Goal: Task Accomplishment & Management: Use online tool/utility

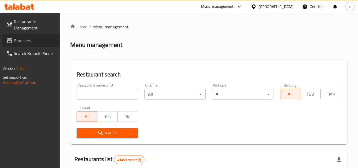
click at [28, 41] on span "Branches" at bounding box center [35, 40] width 42 height 6
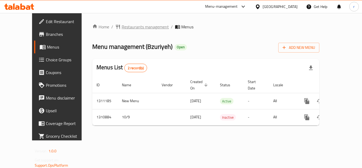
click at [121, 28] on span "Restaurants management" at bounding box center [144, 27] width 47 height 6
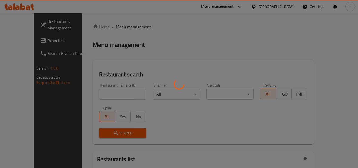
click at [106, 93] on div at bounding box center [179, 84] width 358 height 168
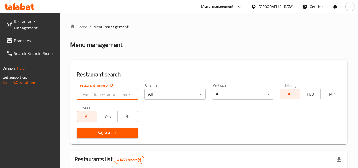
click at [106, 93] on input "search" at bounding box center [106, 94] width 61 height 11
paste input "705650"
type input "705650"
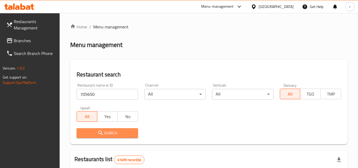
click at [98, 130] on icon "submit" at bounding box center [100, 132] width 6 height 6
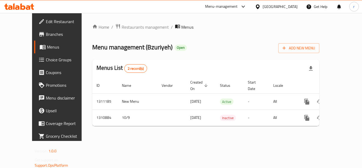
click at [118, 21] on div "Home / Restaurants management / Menus Menu management ( Bzuriyeh ) Open Add New…" at bounding box center [206, 77] width 248 height 128
click at [121, 25] on span "Restaurants management" at bounding box center [144, 27] width 47 height 6
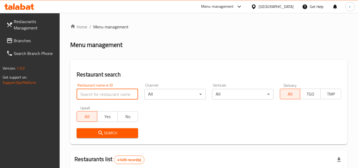
click at [95, 95] on input "search" at bounding box center [106, 94] width 61 height 11
paste input "705650"
type input "705650"
click at [103, 133] on icon "submit" at bounding box center [100, 132] width 6 height 6
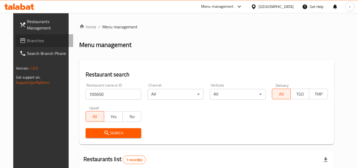
click at [27, 41] on span "Branches" at bounding box center [48, 40] width 42 height 6
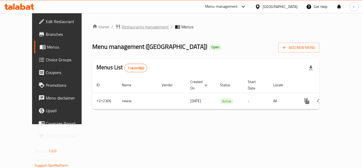
click at [121, 25] on span "Restaurants management" at bounding box center [144, 27] width 47 height 6
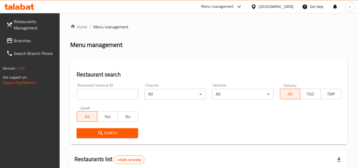
click at [90, 88] on div at bounding box center [179, 84] width 358 height 168
click at [90, 89] on input "search" at bounding box center [106, 94] width 61 height 11
paste input "706051"
type input "706051"
click button "Search" at bounding box center [106, 133] width 61 height 10
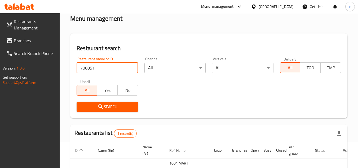
scroll to position [75, 0]
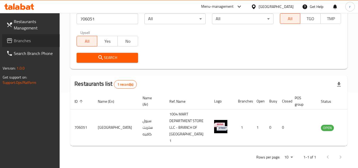
click at [18, 40] on span "Branches" at bounding box center [35, 40] width 42 height 6
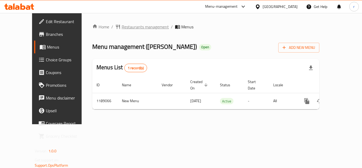
click at [121, 28] on span "Restaurants management" at bounding box center [144, 27] width 47 height 6
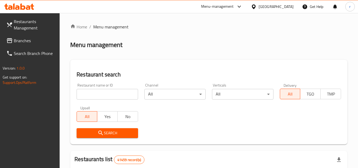
click at [100, 94] on input "search" at bounding box center [106, 94] width 61 height 11
paste input "667202"
type input "667202"
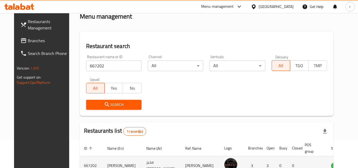
scroll to position [64, 0]
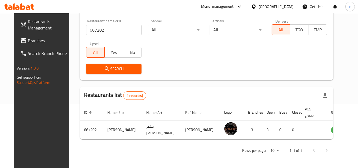
click at [28, 41] on span "Branches" at bounding box center [49, 40] width 42 height 6
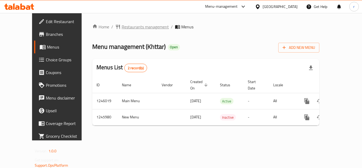
click at [130, 28] on span "Restaurants management" at bounding box center [144, 27] width 47 height 6
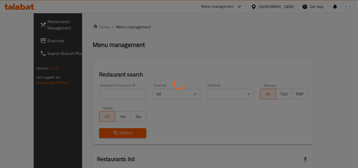
click at [98, 90] on div at bounding box center [179, 84] width 358 height 168
click at [95, 94] on div at bounding box center [179, 84] width 358 height 168
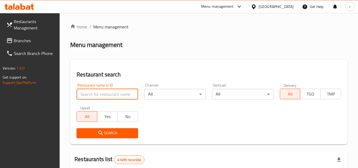
click at [95, 94] on input "search" at bounding box center [106, 94] width 61 height 11
paste input "682822"
type input "682822"
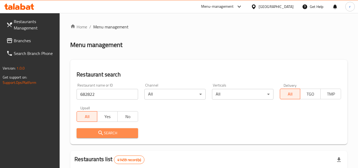
click at [96, 131] on span "Search" at bounding box center [107, 132] width 53 height 7
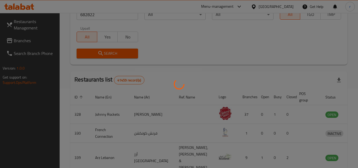
scroll to position [64, 0]
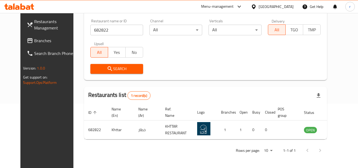
click at [34, 41] on span "Branches" at bounding box center [55, 40] width 42 height 6
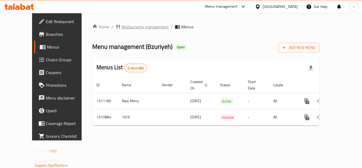
click at [126, 27] on span "Restaurants management" at bounding box center [144, 27] width 47 height 6
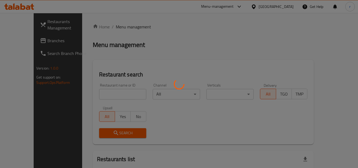
click at [102, 90] on div at bounding box center [179, 84] width 358 height 168
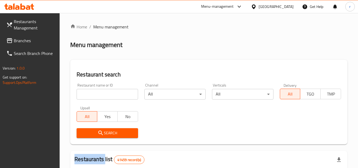
click at [102, 90] on input "search" at bounding box center [106, 94] width 61 height 11
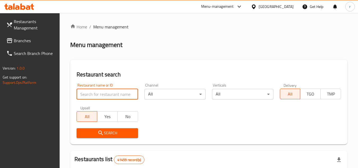
paste input "705650"
type input "705650"
click at [110, 134] on span "Search" at bounding box center [107, 132] width 53 height 7
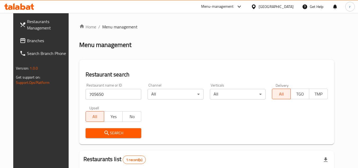
scroll to position [69, 0]
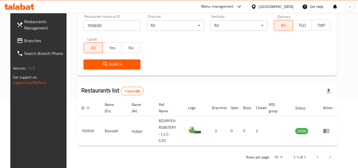
click at [24, 43] on span "Branches" at bounding box center [45, 40] width 42 height 6
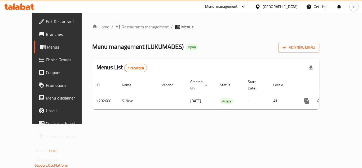
click at [131, 27] on span "Restaurants management" at bounding box center [144, 27] width 47 height 6
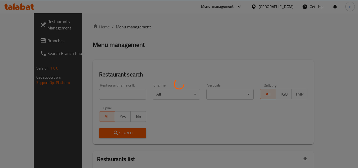
click at [107, 90] on div at bounding box center [179, 84] width 358 height 168
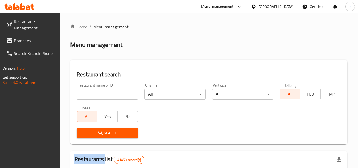
click at [107, 90] on div at bounding box center [179, 84] width 358 height 168
click at [107, 90] on input "search" at bounding box center [106, 94] width 61 height 11
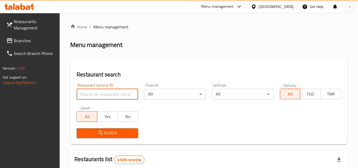
paste input "694902"
type input "694902"
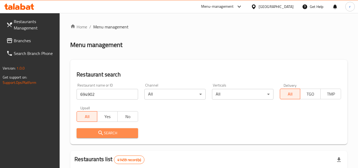
click at [103, 134] on icon "submit" at bounding box center [100, 132] width 6 height 6
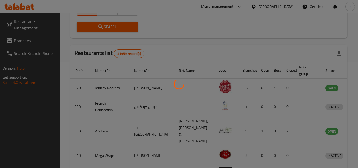
scroll to position [64, 0]
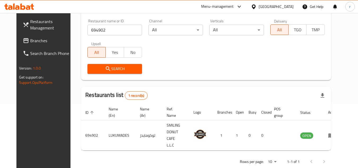
click at [30, 44] on span "Branches" at bounding box center [51, 40] width 42 height 6
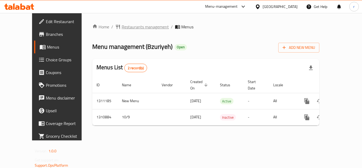
click at [123, 25] on span "Restaurants management" at bounding box center [144, 27] width 47 height 6
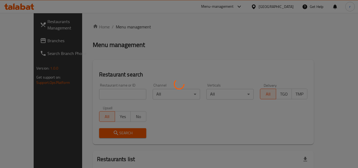
click at [101, 93] on div at bounding box center [179, 84] width 358 height 168
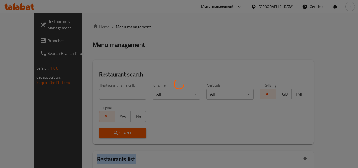
click at [101, 93] on div at bounding box center [179, 84] width 358 height 168
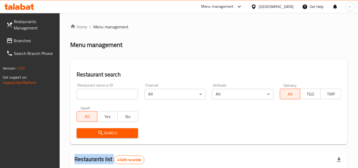
click at [101, 93] on input "search" at bounding box center [106, 94] width 61 height 11
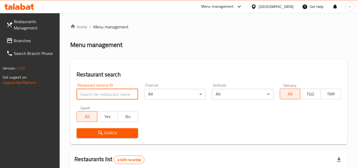
paste input "705650"
type input "705650"
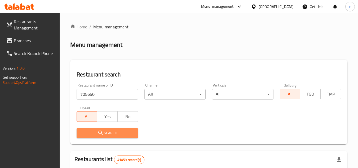
drag, startPoint x: 105, startPoint y: 130, endPoint x: 173, endPoint y: 66, distance: 93.2
click at [115, 131] on span "Search" at bounding box center [107, 132] width 53 height 7
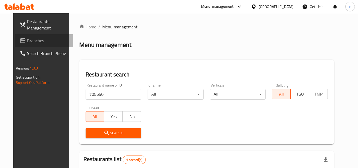
click at [27, 40] on span "Branches" at bounding box center [48, 40] width 42 height 6
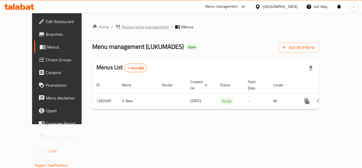
click at [125, 29] on span "Restaurants management" at bounding box center [144, 27] width 47 height 6
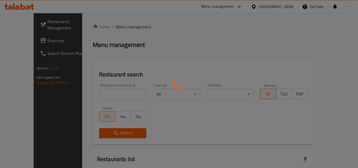
click at [105, 96] on div at bounding box center [179, 84] width 358 height 168
click at [105, 95] on div at bounding box center [179, 84] width 358 height 168
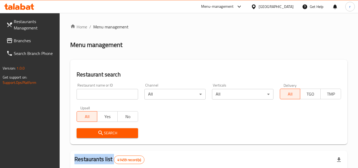
click at [105, 95] on div at bounding box center [179, 84] width 358 height 168
click at [105, 95] on input "search" at bounding box center [106, 94] width 61 height 11
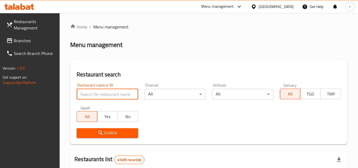
paste input "694902"
type input "694902"
click at [107, 129] on button "Search" at bounding box center [106, 133] width 61 height 10
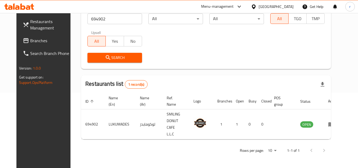
scroll to position [64, 0]
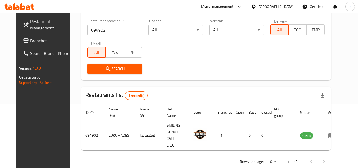
click at [30, 39] on span "Branches" at bounding box center [51, 40] width 42 height 6
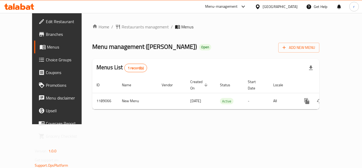
click at [121, 22] on div "Home / Restaurants management / Menus Menu management ( [PERSON_NAME] ) Open Ad…" at bounding box center [206, 68] width 248 height 111
click at [121, 28] on span "Restaurants management" at bounding box center [144, 27] width 47 height 6
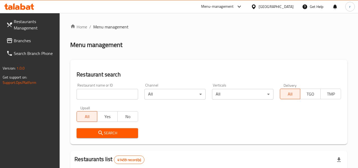
click at [101, 89] on input "search" at bounding box center [106, 94] width 61 height 11
paste input "667202"
type input "667202"
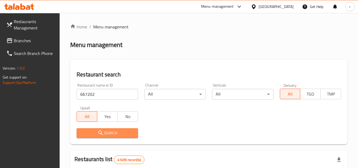
drag, startPoint x: 88, startPoint y: 131, endPoint x: 121, endPoint y: 98, distance: 46.8
click at [88, 131] on span "Search" at bounding box center [107, 132] width 53 height 7
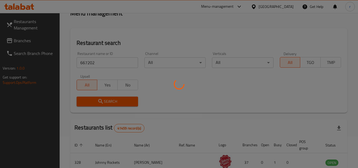
scroll to position [53, 0]
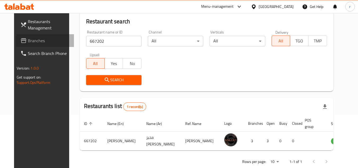
click at [28, 42] on span "Branches" at bounding box center [49, 40] width 42 height 6
drag, startPoint x: 16, startPoint y: 42, endPoint x: 88, endPoint y: 31, distance: 73.1
click at [28, 42] on span "Branches" at bounding box center [49, 40] width 42 height 6
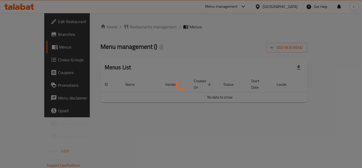
click at [123, 27] on div at bounding box center [181, 84] width 362 height 168
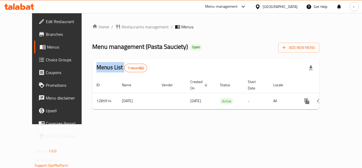
click at [123, 27] on div "Home / Restaurants management / Menus Menu management ( Pasta Sauciety ) Open A…" at bounding box center [205, 69] width 227 height 90
click at [123, 27] on span "Restaurants management" at bounding box center [144, 27] width 47 height 6
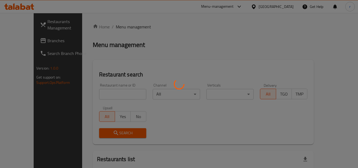
click at [108, 91] on div at bounding box center [179, 84] width 358 height 168
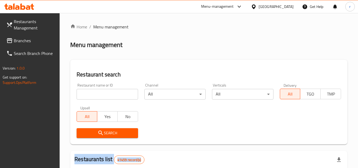
click at [108, 91] on div at bounding box center [179, 84] width 358 height 168
click at [108, 91] on input "search" at bounding box center [106, 94] width 61 height 11
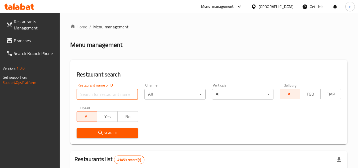
click at [108, 91] on input "search" at bounding box center [106, 94] width 61 height 11
paste input "696075"
type input "696075"
drag, startPoint x: 99, startPoint y: 129, endPoint x: 168, endPoint y: 133, distance: 68.6
click at [115, 132] on span "Search" at bounding box center [107, 132] width 53 height 7
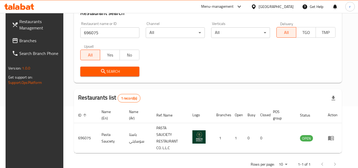
scroll to position [69, 0]
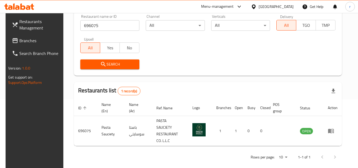
click at [22, 46] on link "Branches" at bounding box center [37, 40] width 58 height 13
drag, startPoint x: 22, startPoint y: 46, endPoint x: 28, endPoint y: 45, distance: 5.7
click at [24, 46] on link "Branches" at bounding box center [37, 40] width 58 height 13
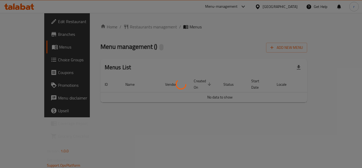
click at [120, 27] on div at bounding box center [181, 84] width 362 height 168
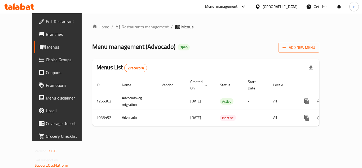
click at [121, 25] on span "Restaurants management" at bounding box center [144, 27] width 47 height 6
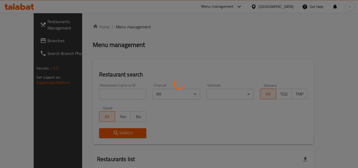
click at [93, 92] on div at bounding box center [179, 84] width 358 height 168
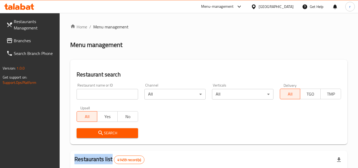
click at [93, 92] on div at bounding box center [179, 84] width 358 height 168
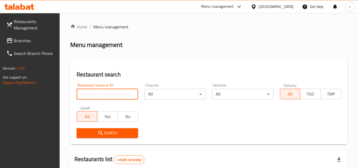
click at [93, 92] on input "search" at bounding box center [106, 94] width 61 height 11
paste input "661635"
type input "661635"
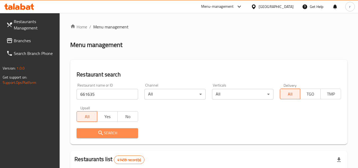
click at [88, 131] on span "Search" at bounding box center [107, 132] width 53 height 7
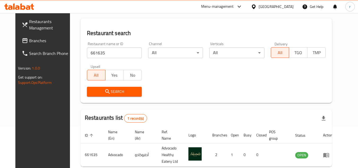
scroll to position [11, 0]
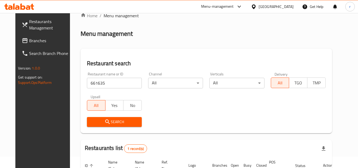
click at [22, 42] on icon at bounding box center [25, 40] width 6 height 6
click at [22, 41] on span at bounding box center [25, 40] width 7 height 6
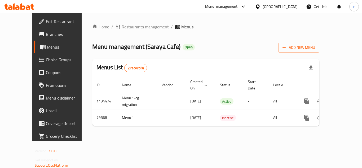
click at [124, 24] on span "Restaurants management" at bounding box center [144, 27] width 47 height 6
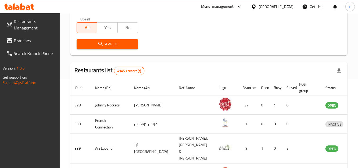
scroll to position [79, 0]
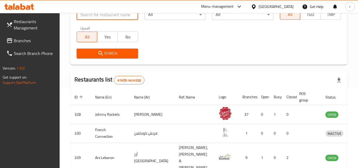
click at [106, 18] on input "search" at bounding box center [106, 14] width 61 height 11
paste input "600292"
type input "600292"
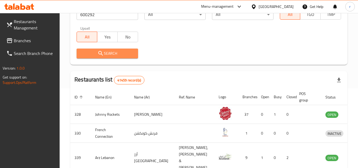
click at [93, 53] on span "Search" at bounding box center [107, 53] width 53 height 7
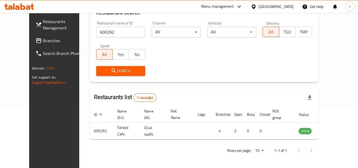
scroll to position [64, 0]
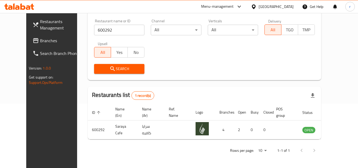
click at [40, 41] on span "Branches" at bounding box center [61, 40] width 42 height 6
drag, startPoint x: 22, startPoint y: 41, endPoint x: 111, endPoint y: 2, distance: 97.5
click at [40, 40] on span "Branches" at bounding box center [61, 40] width 42 height 6
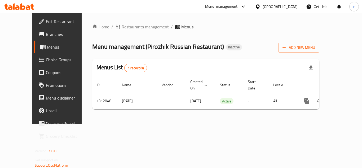
click at [124, 27] on span "Restaurants management" at bounding box center [144, 27] width 47 height 6
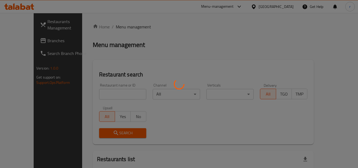
click at [105, 90] on div at bounding box center [179, 84] width 358 height 168
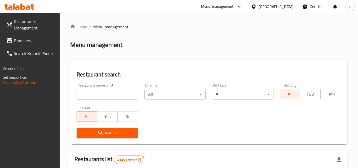
click at [102, 92] on input "search" at bounding box center [106, 94] width 61 height 11
paste input "706240"
type input "706240"
click at [100, 135] on icon "submit" at bounding box center [100, 132] width 6 height 6
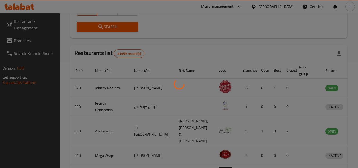
scroll to position [75, 0]
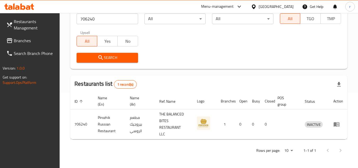
click at [23, 42] on span "Branches" at bounding box center [35, 40] width 42 height 6
drag, startPoint x: 23, startPoint y: 42, endPoint x: 109, endPoint y: 14, distance: 90.3
click at [25, 42] on span "Branches" at bounding box center [35, 40] width 42 height 6
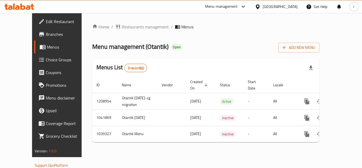
click at [114, 32] on div "Home / Restaurants management / Menus Menu management ( Otantik ) Open Add New …" at bounding box center [205, 85] width 227 height 123
click at [122, 28] on span "Restaurants management" at bounding box center [144, 27] width 47 height 6
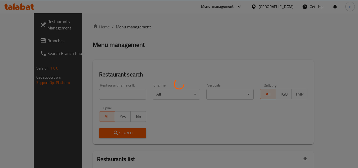
click at [111, 90] on div at bounding box center [179, 84] width 358 height 168
click at [106, 93] on div at bounding box center [179, 84] width 358 height 168
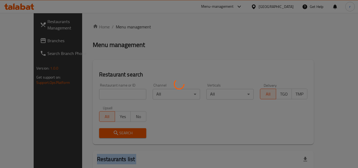
click at [106, 93] on div at bounding box center [179, 84] width 358 height 168
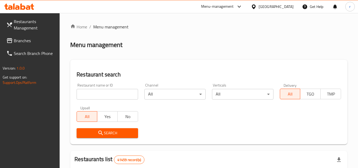
click at [106, 93] on input "search" at bounding box center [106, 94] width 61 height 11
paste input "661940"
type input "661940"
click at [105, 134] on span "Search" at bounding box center [107, 132] width 53 height 7
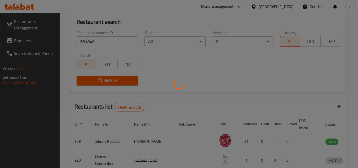
scroll to position [53, 0]
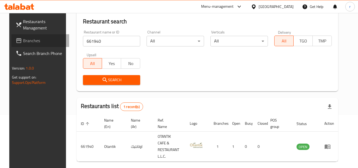
click at [23, 38] on span "Branches" at bounding box center [44, 40] width 42 height 6
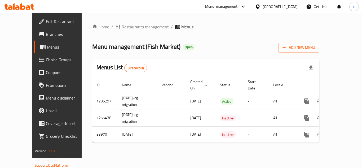
click at [121, 25] on span "Restaurants management" at bounding box center [144, 27] width 47 height 6
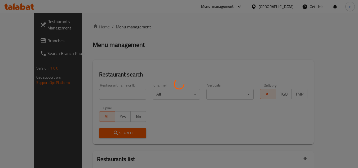
click at [103, 93] on div at bounding box center [179, 84] width 358 height 168
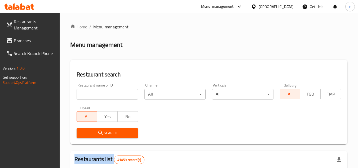
click at [103, 93] on div at bounding box center [179, 84] width 358 height 168
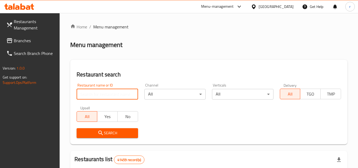
click at [103, 93] on input "search" at bounding box center [106, 94] width 61 height 11
paste input "17506"
type input "17506"
click at [104, 133] on span "Search" at bounding box center [107, 132] width 53 height 7
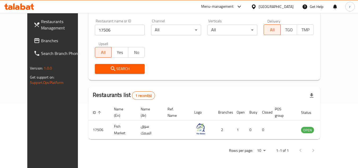
scroll to position [64, 0]
click at [41, 41] on span "Branches" at bounding box center [62, 40] width 42 height 6
drag, startPoint x: 18, startPoint y: 41, endPoint x: 76, endPoint y: 22, distance: 60.6
click at [41, 39] on span "Branches" at bounding box center [62, 40] width 42 height 6
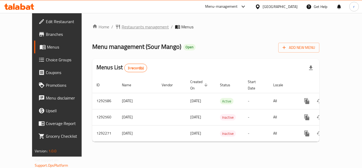
click at [128, 26] on span "Restaurants management" at bounding box center [144, 27] width 47 height 6
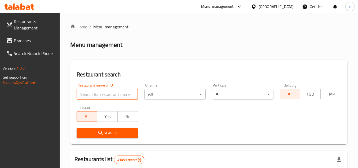
click at [102, 98] on input "search" at bounding box center [106, 94] width 61 height 11
paste input "699056"
type input "699056"
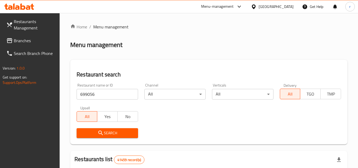
drag, startPoint x: 99, startPoint y: 133, endPoint x: 120, endPoint y: 112, distance: 29.2
click at [99, 132] on icon "submit" at bounding box center [100, 132] width 6 height 6
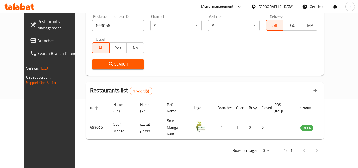
scroll to position [64, 0]
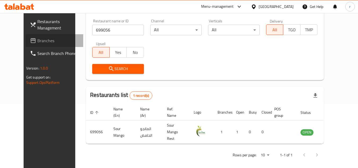
click at [37, 38] on span "Branches" at bounding box center [58, 40] width 42 height 6
drag, startPoint x: 14, startPoint y: 38, endPoint x: 139, endPoint y: 12, distance: 127.6
click at [37, 38] on span "Branches" at bounding box center [58, 40] width 42 height 6
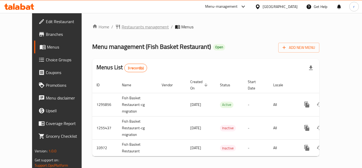
click at [121, 24] on span "Restaurants management" at bounding box center [144, 27] width 47 height 6
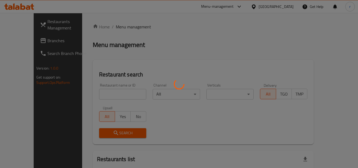
click at [105, 90] on div at bounding box center [179, 84] width 358 height 168
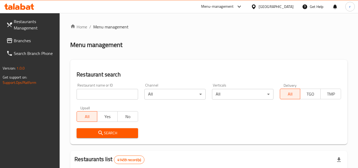
click at [104, 92] on input "search" at bounding box center [106, 94] width 61 height 11
paste input "17507"
type input "17507"
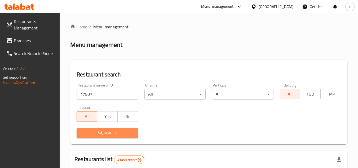
click at [94, 132] on span "Search" at bounding box center [107, 132] width 53 height 7
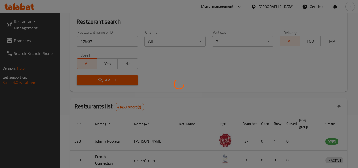
scroll to position [53, 0]
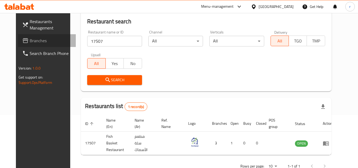
click at [30, 44] on span "Branches" at bounding box center [51, 40] width 42 height 6
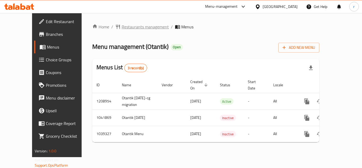
click at [123, 24] on span "Restaurants management" at bounding box center [144, 27] width 47 height 6
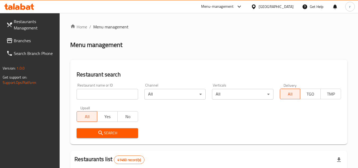
click at [113, 93] on input "search" at bounding box center [106, 94] width 61 height 11
paste input "661940"
type input "661940"
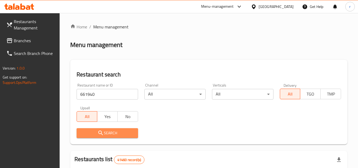
click at [116, 132] on span "Search" at bounding box center [107, 132] width 53 height 7
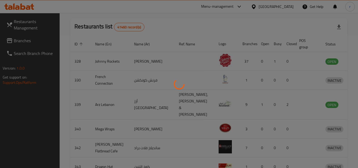
scroll to position [64, 0]
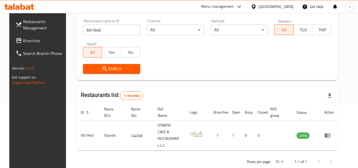
click at [23, 38] on span "Branches" at bounding box center [44, 40] width 42 height 6
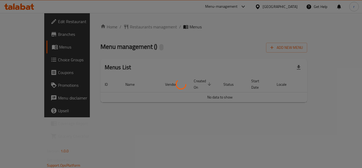
click at [113, 26] on div at bounding box center [181, 84] width 362 height 168
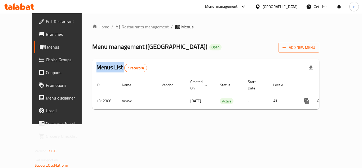
click at [113, 26] on div at bounding box center [181, 84] width 362 height 168
click at [121, 26] on span "Restaurants management" at bounding box center [144, 27] width 47 height 6
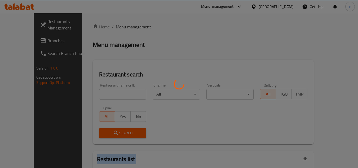
click at [113, 26] on div at bounding box center [179, 84] width 358 height 168
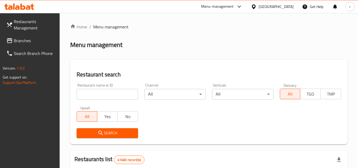
click at [106, 92] on input "search" at bounding box center [106, 94] width 61 height 11
paste input "706051"
type input "706051"
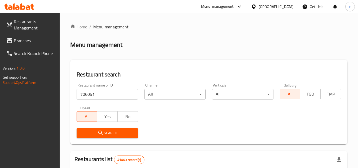
click at [113, 132] on span "Search" at bounding box center [107, 132] width 53 height 7
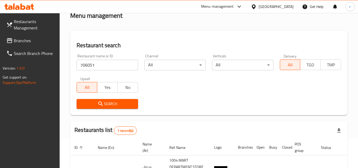
scroll to position [29, 0]
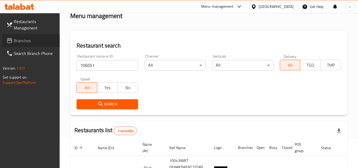
click at [29, 42] on span "Branches" at bounding box center [35, 40] width 42 height 6
drag, startPoint x: 29, startPoint y: 42, endPoint x: 43, endPoint y: 41, distance: 14.3
click at [35, 41] on span "Branches" at bounding box center [35, 40] width 42 height 6
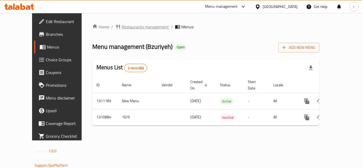
click at [127, 29] on span "Restaurants management" at bounding box center [144, 27] width 47 height 6
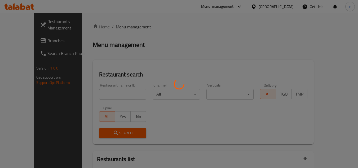
click at [105, 92] on div at bounding box center [179, 84] width 358 height 168
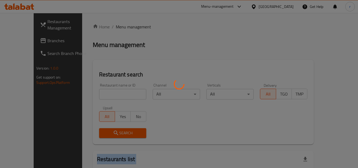
click at [105, 92] on div at bounding box center [179, 84] width 358 height 168
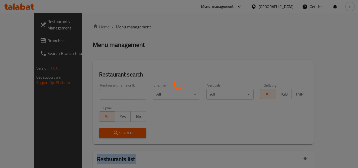
click at [105, 92] on div at bounding box center [179, 84] width 358 height 168
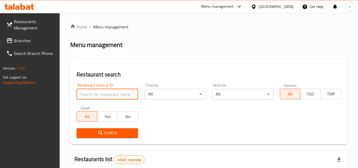
click at [116, 93] on input "search" at bounding box center [106, 94] width 61 height 11
click at [111, 93] on input "search" at bounding box center [106, 94] width 61 height 11
click at [103, 96] on input "search" at bounding box center [106, 94] width 61 height 11
click at [96, 95] on input "search" at bounding box center [106, 94] width 61 height 11
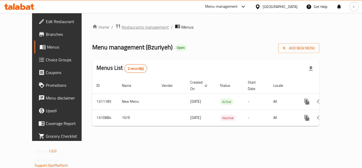
click at [121, 25] on span "Restaurants management" at bounding box center [144, 27] width 47 height 6
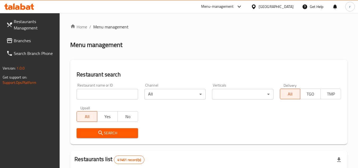
click at [103, 99] on input "search" at bounding box center [106, 94] width 61 height 11
paste input "705650"
type input "705650"
drag, startPoint x: 102, startPoint y: 134, endPoint x: 134, endPoint y: 127, distance: 32.9
click at [103, 134] on icon "submit" at bounding box center [100, 132] width 6 height 6
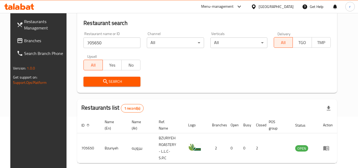
scroll to position [42, 0]
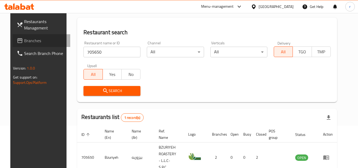
click at [24, 40] on span "Branches" at bounding box center [45, 40] width 42 height 6
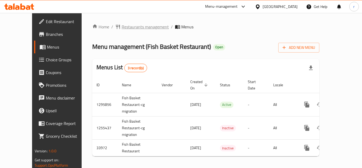
click at [128, 29] on span "Restaurants management" at bounding box center [144, 27] width 47 height 6
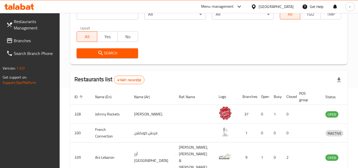
scroll to position [79, 0]
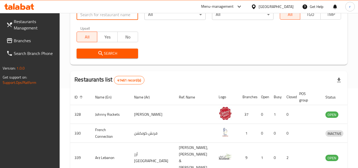
click at [109, 17] on input "search" at bounding box center [106, 14] width 61 height 11
paste input "17507"
type input "17507"
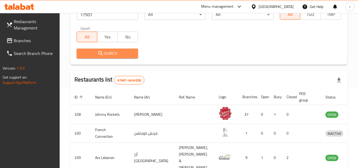
click at [111, 51] on span "Search" at bounding box center [107, 53] width 53 height 7
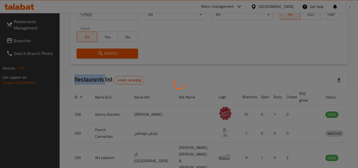
click at [111, 51] on div at bounding box center [179, 84] width 358 height 168
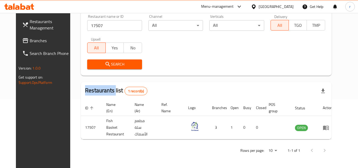
scroll to position [64, 0]
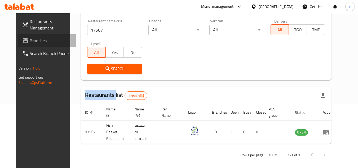
click at [30, 40] on span "Branches" at bounding box center [51, 40] width 42 height 6
drag, startPoint x: 29, startPoint y: 40, endPoint x: 102, endPoint y: 2, distance: 82.5
click at [33, 40] on span "Branches" at bounding box center [51, 40] width 42 height 6
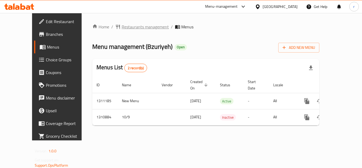
click at [121, 29] on span "Restaurants management" at bounding box center [144, 27] width 47 height 6
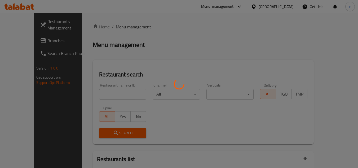
click at [97, 92] on div at bounding box center [179, 84] width 358 height 168
click at [97, 93] on div at bounding box center [179, 84] width 358 height 168
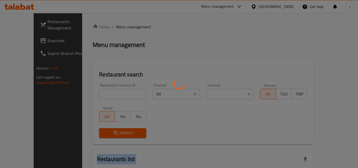
click at [97, 93] on div at bounding box center [179, 84] width 358 height 168
click at [102, 90] on div at bounding box center [179, 84] width 358 height 168
click at [102, 93] on div at bounding box center [179, 84] width 358 height 168
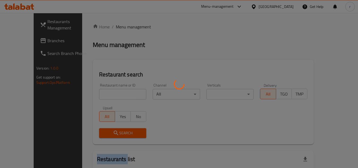
click at [102, 93] on div at bounding box center [179, 84] width 358 height 168
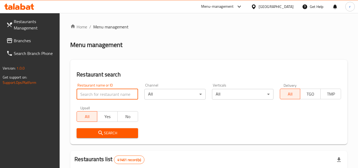
click at [118, 92] on input "search" at bounding box center [106, 94] width 61 height 11
paste input "Smoked Macadamia"
type input "Smoked Macadamia"
drag, startPoint x: 132, startPoint y: 96, endPoint x: 129, endPoint y: 87, distance: 8.9
click at [132, 95] on input "Smoked Macadamia" at bounding box center [106, 94] width 61 height 11
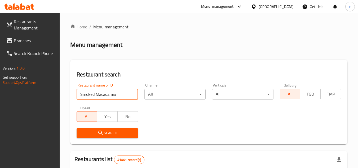
click at [131, 94] on input "Smoked Macadamia" at bounding box center [106, 94] width 61 height 11
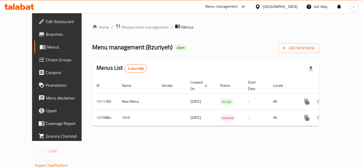
drag, startPoint x: 120, startPoint y: 28, endPoint x: 97, endPoint y: 55, distance: 35.3
click at [121, 28] on span "Restaurants management" at bounding box center [144, 27] width 47 height 6
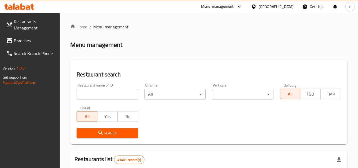
click at [100, 97] on input "search" at bounding box center [106, 94] width 61 height 11
paste input "705650"
type input "705650"
click at [123, 132] on span "Search" at bounding box center [107, 132] width 53 height 7
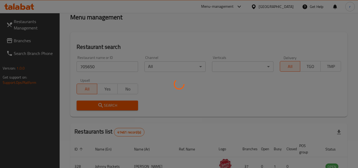
scroll to position [53, 0]
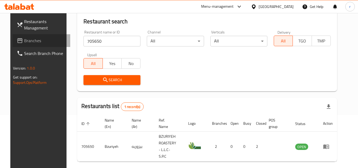
click at [36, 41] on span "Branches" at bounding box center [45, 40] width 42 height 6
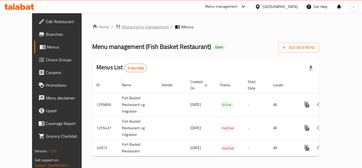
click at [121, 27] on span "Restaurants management" at bounding box center [144, 27] width 47 height 6
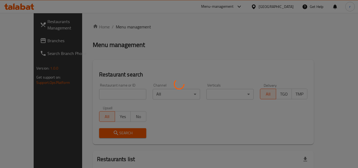
click at [103, 93] on div at bounding box center [179, 84] width 358 height 168
click at [103, 92] on div at bounding box center [179, 84] width 358 height 168
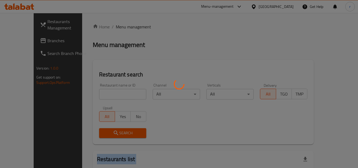
click at [103, 92] on div at bounding box center [179, 84] width 358 height 168
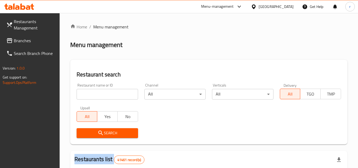
click at [103, 92] on div at bounding box center [179, 84] width 358 height 168
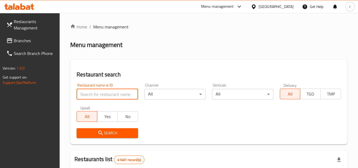
click at [103, 92] on input "search" at bounding box center [106, 94] width 61 height 11
paste input "17507"
type input "17507"
click at [108, 133] on span "Search" at bounding box center [107, 132] width 53 height 7
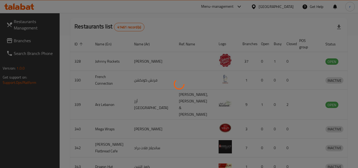
scroll to position [64, 0]
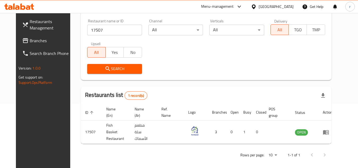
click at [30, 38] on span "Branches" at bounding box center [51, 40] width 42 height 6
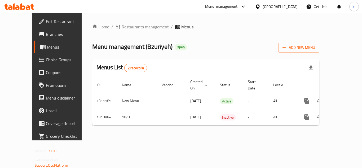
click at [126, 27] on span "Restaurants management" at bounding box center [144, 27] width 47 height 6
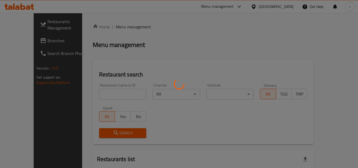
click at [96, 94] on div at bounding box center [179, 84] width 358 height 168
click at [97, 92] on div at bounding box center [179, 84] width 358 height 168
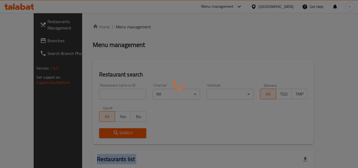
click at [97, 92] on div at bounding box center [179, 84] width 358 height 168
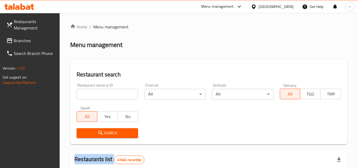
click at [97, 92] on input "search" at bounding box center [106, 94] width 61 height 11
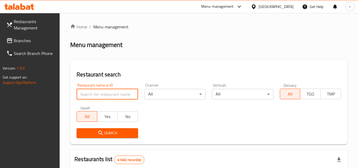
paste input "705650"
type input "705650"
click at [104, 129] on span "Search" at bounding box center [107, 132] width 53 height 7
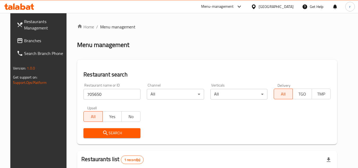
scroll to position [69, 0]
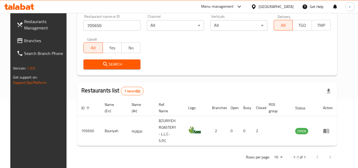
click at [24, 40] on span "Branches" at bounding box center [45, 40] width 42 height 6
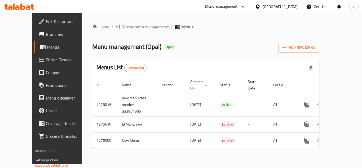
click at [124, 28] on span "Restaurants management" at bounding box center [144, 27] width 47 height 6
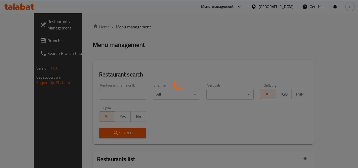
click at [109, 91] on div at bounding box center [179, 84] width 358 height 168
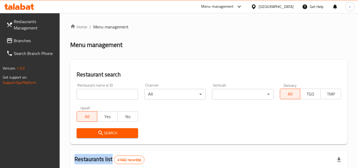
click at [109, 91] on div at bounding box center [179, 84] width 358 height 168
click at [109, 91] on input "search" at bounding box center [106, 94] width 61 height 11
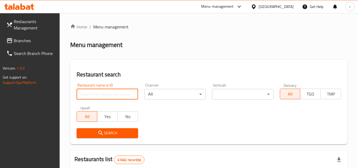
click at [109, 91] on input "search" at bounding box center [106, 94] width 61 height 11
paste input "691408"
type input "691408"
click at [105, 131] on span "Search" at bounding box center [107, 132] width 53 height 7
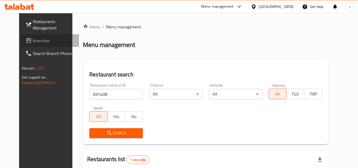
click at [33, 44] on span "Branches" at bounding box center [54, 40] width 42 height 6
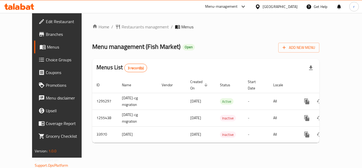
click at [121, 26] on span "Restaurants management" at bounding box center [144, 27] width 47 height 6
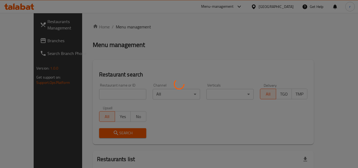
click at [85, 99] on div at bounding box center [179, 84] width 358 height 168
click at [96, 93] on div at bounding box center [179, 84] width 358 height 168
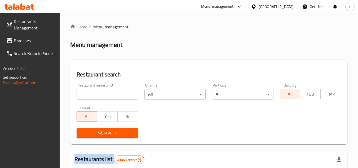
click at [96, 93] on input "search" at bounding box center [106, 94] width 61 height 11
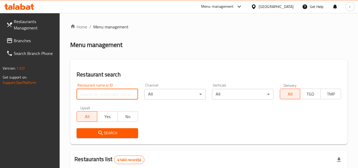
paste input "17506"
type input "17506"
click at [95, 128] on button "Search" at bounding box center [106, 133] width 61 height 10
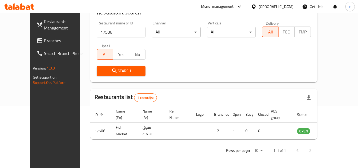
scroll to position [64, 0]
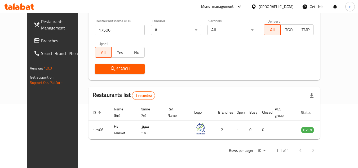
click at [41, 41] on span "Branches" at bounding box center [62, 40] width 42 height 6
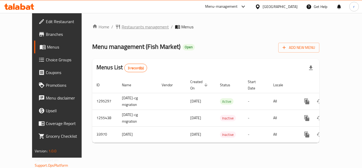
click at [122, 27] on span "Restaurants management" at bounding box center [144, 27] width 47 height 6
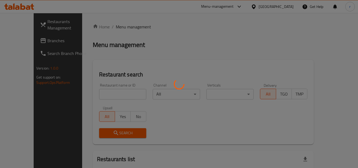
click at [106, 93] on div at bounding box center [179, 84] width 358 height 168
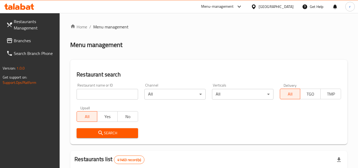
click at [106, 93] on input "search" at bounding box center [106, 94] width 61 height 11
paste input "17506"
type input "17506"
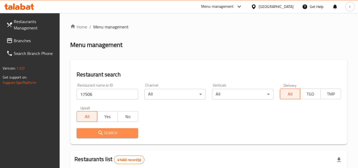
drag, startPoint x: 102, startPoint y: 133, endPoint x: 159, endPoint y: 89, distance: 72.3
click at [102, 134] on icon "submit" at bounding box center [100, 132] width 4 height 4
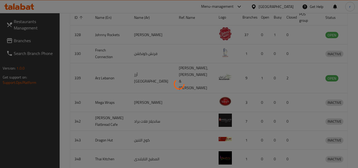
scroll to position [64, 0]
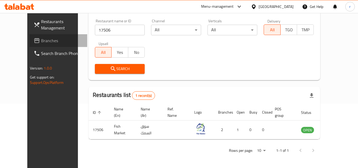
click at [41, 42] on span "Branches" at bounding box center [62, 40] width 42 height 6
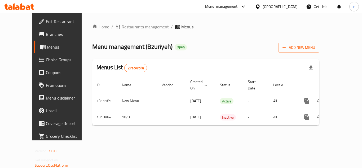
click at [124, 29] on span "Restaurants management" at bounding box center [144, 27] width 47 height 6
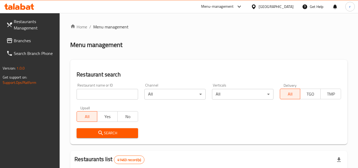
click at [91, 97] on input "search" at bounding box center [106, 94] width 61 height 11
paste input "705650"
type input "705650"
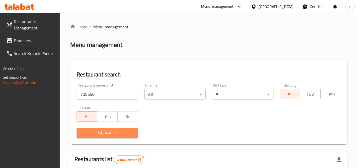
click at [103, 130] on icon "submit" at bounding box center [100, 132] width 6 height 6
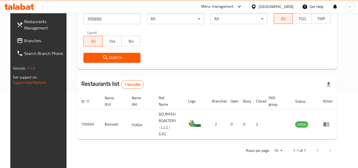
scroll to position [69, 0]
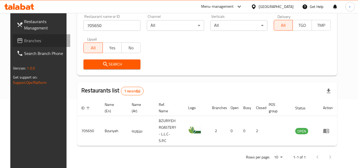
click at [24, 38] on span "Branches" at bounding box center [45, 40] width 42 height 6
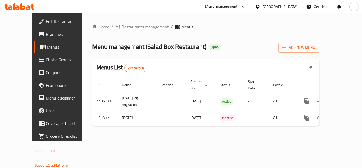
click at [121, 29] on span "Restaurants management" at bounding box center [144, 27] width 47 height 6
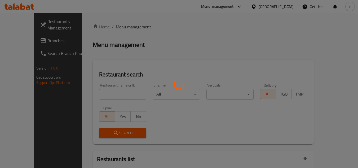
click at [101, 93] on div at bounding box center [179, 84] width 358 height 168
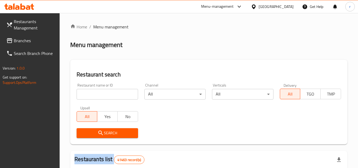
click at [99, 91] on input "search" at bounding box center [106, 94] width 61 height 11
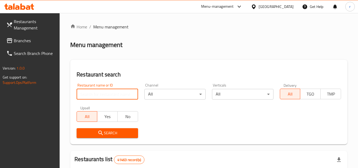
paste input "608539"
type input "608539"
click at [96, 133] on span "Search" at bounding box center [107, 132] width 53 height 7
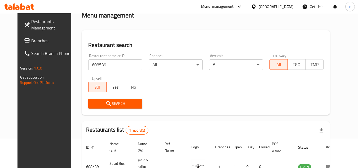
scroll to position [64, 0]
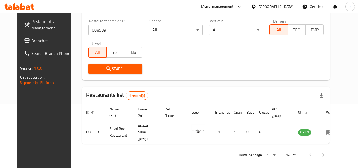
click at [31, 40] on span "Branches" at bounding box center [52, 40] width 42 height 6
drag, startPoint x: 17, startPoint y: 40, endPoint x: 64, endPoint y: 30, distance: 47.7
click at [31, 39] on span "Branches" at bounding box center [52, 40] width 42 height 6
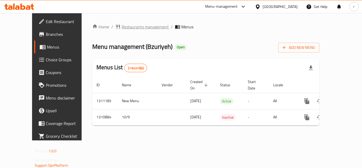
click at [122, 26] on span "Restaurants management" at bounding box center [144, 27] width 47 height 6
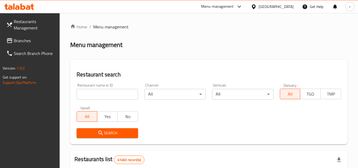
click at [115, 93] on div at bounding box center [179, 84] width 358 height 168
click at [115, 93] on input "search" at bounding box center [106, 94] width 61 height 11
paste input "705650"
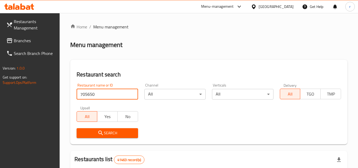
type input "705650"
click at [110, 134] on span "Search" at bounding box center [107, 132] width 53 height 7
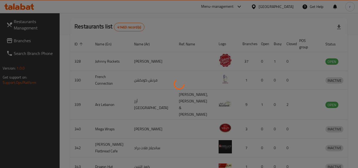
scroll to position [69, 0]
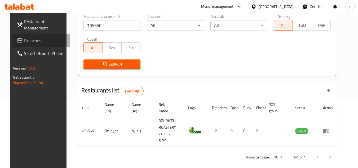
click at [30, 42] on span "Branches" at bounding box center [45, 40] width 42 height 6
drag, startPoint x: 30, startPoint y: 42, endPoint x: 36, endPoint y: 39, distance: 6.8
click at [31, 41] on span "Branches" at bounding box center [45, 40] width 42 height 6
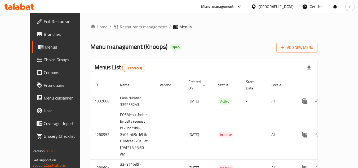
click at [132, 28] on span "Restaurants management" at bounding box center [143, 27] width 47 height 6
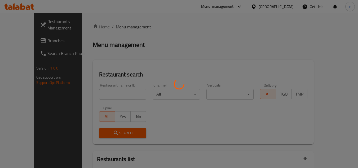
click at [104, 91] on div at bounding box center [179, 84] width 358 height 168
click at [104, 92] on div at bounding box center [179, 84] width 358 height 168
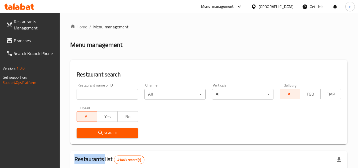
click at [104, 92] on div at bounding box center [179, 84] width 358 height 168
click at [104, 92] on input "search" at bounding box center [106, 94] width 61 height 11
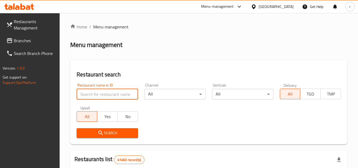
paste input "693945"
type input "693945"
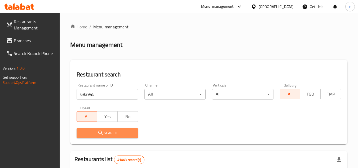
drag, startPoint x: 112, startPoint y: 131, endPoint x: 132, endPoint y: 110, distance: 29.1
click at [112, 131] on span "Search" at bounding box center [107, 132] width 53 height 7
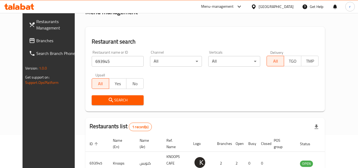
scroll to position [64, 0]
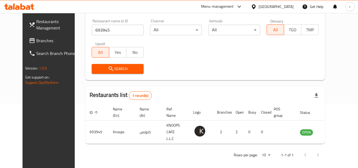
click at [29, 42] on icon at bounding box center [31, 40] width 5 height 5
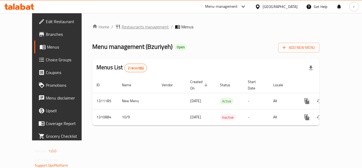
click at [123, 30] on span "Restaurants management" at bounding box center [144, 27] width 47 height 6
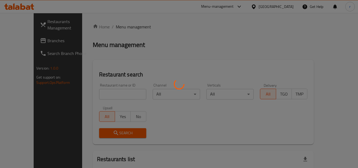
click at [103, 92] on div at bounding box center [179, 84] width 358 height 168
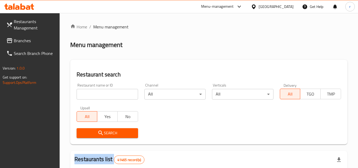
click at [103, 92] on div at bounding box center [179, 84] width 358 height 168
click at [103, 92] on input "search" at bounding box center [106, 94] width 61 height 11
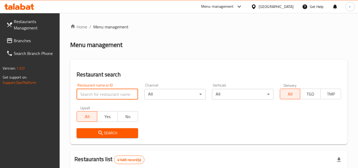
click at [103, 92] on input "search" at bounding box center [106, 94] width 61 height 11
paste input "705650"
type input "705650"
click at [95, 122] on div "Upsell All Yes No" at bounding box center [106, 113] width 67 height 22
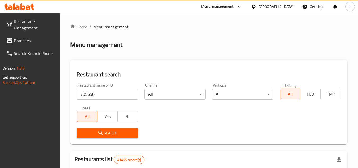
click at [95, 122] on div "Upsell All Yes No" at bounding box center [106, 113] width 67 height 22
click at [92, 127] on div "Search" at bounding box center [106, 133] width 67 height 16
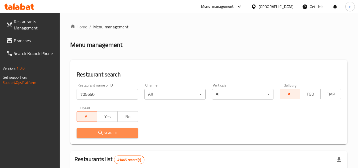
click at [91, 129] on span "Search" at bounding box center [107, 132] width 53 height 7
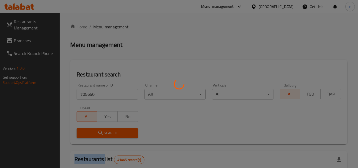
click at [91, 129] on div at bounding box center [179, 84] width 358 height 168
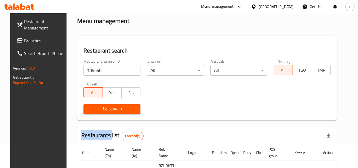
scroll to position [53, 0]
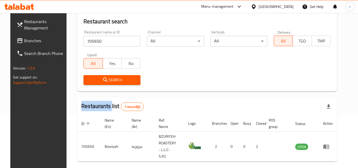
click at [255, 5] on icon at bounding box center [253, 6] width 4 height 4
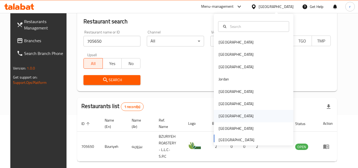
click at [219, 113] on div "[GEOGRAPHIC_DATA]" at bounding box center [235, 116] width 35 height 6
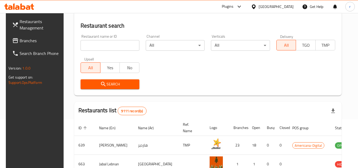
scroll to position [53, 0]
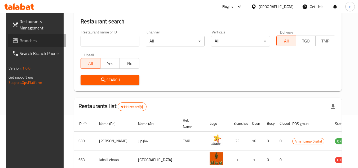
click at [21, 42] on span "Branches" at bounding box center [41, 40] width 42 height 6
drag, startPoint x: 21, startPoint y: 42, endPoint x: 108, endPoint y: 23, distance: 89.1
click at [26, 40] on span "Branches" at bounding box center [41, 40] width 42 height 6
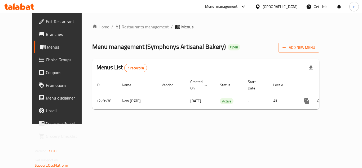
click at [121, 29] on span "Restaurants management" at bounding box center [144, 27] width 47 height 6
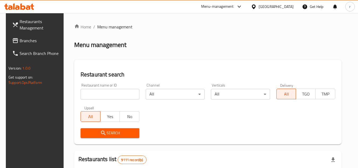
click at [101, 93] on div "Home / Menu management Menu management Restaurant search Restaurant name or ID …" at bounding box center [207, 172] width 267 height 296
click at [101, 93] on input "search" at bounding box center [109, 94] width 59 height 11
paste input "693350"
type input "693350"
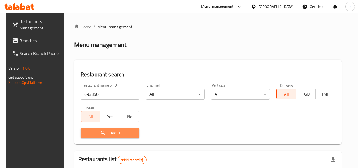
click at [101, 130] on icon "submit" at bounding box center [103, 132] width 6 height 6
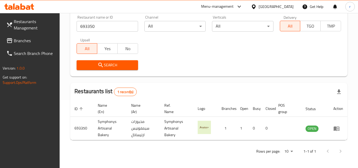
scroll to position [69, 0]
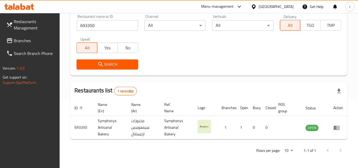
click at [21, 39] on span "Branches" at bounding box center [35, 40] width 42 height 6
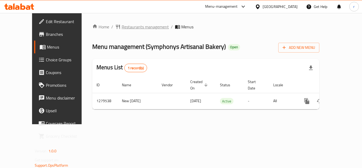
click at [133, 28] on span "Restaurants management" at bounding box center [144, 27] width 47 height 6
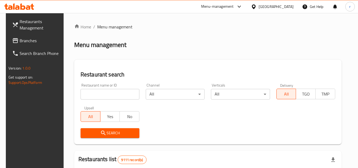
click at [108, 94] on input "search" at bounding box center [109, 94] width 59 height 11
paste input "693350"
type input "693350"
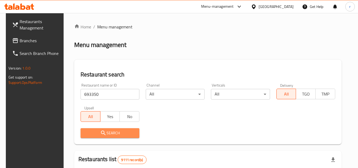
click at [103, 134] on icon "submit" at bounding box center [103, 132] width 6 height 6
drag, startPoint x: 103, startPoint y: 134, endPoint x: 134, endPoint y: 96, distance: 49.4
click at [107, 132] on div at bounding box center [179, 84] width 358 height 168
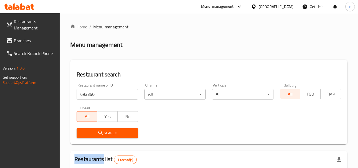
scroll to position [69, 0]
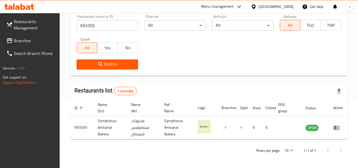
click at [193, 61] on div "Search" at bounding box center [208, 64] width 270 height 16
click at [285, 4] on div "Qatar" at bounding box center [275, 7] width 35 height 6
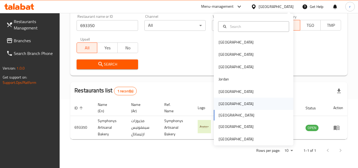
click at [225, 103] on div "[GEOGRAPHIC_DATA]" at bounding box center [235, 103] width 43 height 12
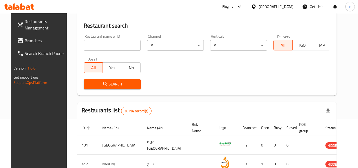
scroll to position [69, 0]
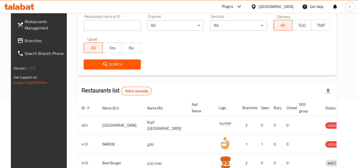
click at [27, 41] on span "Branches" at bounding box center [46, 40] width 42 height 6
drag, startPoint x: 27, startPoint y: 41, endPoint x: 33, endPoint y: 40, distance: 5.7
click at [29, 41] on span "Branches" at bounding box center [46, 40] width 42 height 6
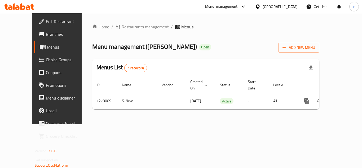
click at [121, 24] on span "Restaurants management" at bounding box center [144, 27] width 47 height 6
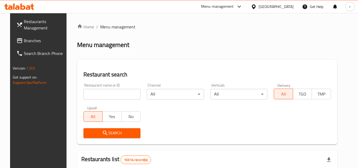
click at [98, 92] on div at bounding box center [179, 84] width 358 height 168
click at [98, 92] on input "search" at bounding box center [111, 94] width 57 height 11
paste input "688956"
type input "688956"
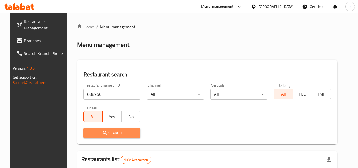
click at [102, 136] on button "Search" at bounding box center [111, 133] width 57 height 10
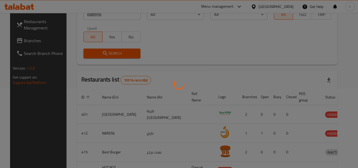
scroll to position [64, 0]
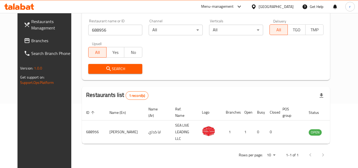
click at [31, 42] on span "Branches" at bounding box center [52, 40] width 42 height 6
drag, startPoint x: 26, startPoint y: 42, endPoint x: 47, endPoint y: 32, distance: 23.1
click at [31, 42] on span "Branches" at bounding box center [52, 40] width 42 height 6
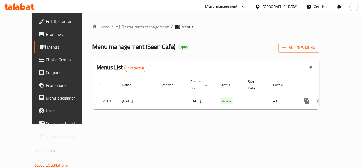
click at [126, 28] on span "Restaurants management" at bounding box center [144, 27] width 47 height 6
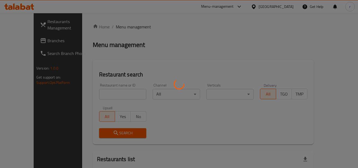
click at [107, 94] on div at bounding box center [179, 84] width 358 height 168
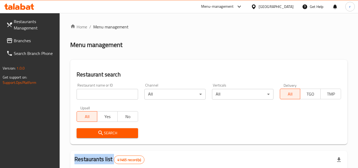
click at [107, 94] on div at bounding box center [179, 84] width 358 height 168
click at [107, 94] on input "search" at bounding box center [106, 94] width 61 height 11
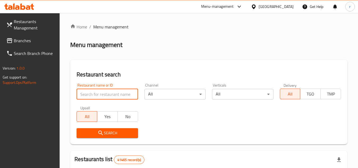
click at [107, 94] on input "search" at bounding box center [106, 94] width 61 height 11
paste input "705588"
type input "705588"
click at [106, 134] on span "Search" at bounding box center [107, 132] width 53 height 7
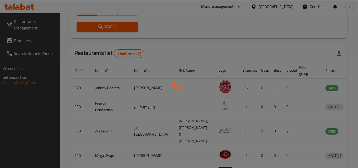
scroll to position [64, 0]
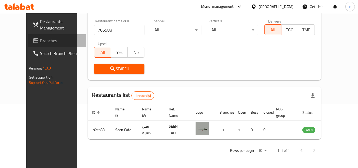
click at [40, 40] on span "Branches" at bounding box center [61, 40] width 42 height 6
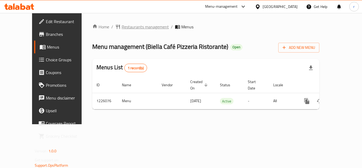
click at [121, 29] on span "Restaurants management" at bounding box center [144, 27] width 47 height 6
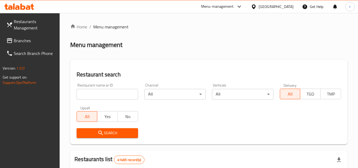
click at [95, 91] on input "search" at bounding box center [106, 94] width 61 height 11
paste input "675509"
type input "675509"
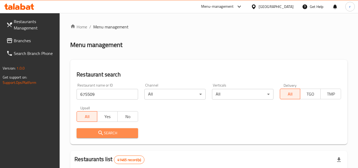
click at [107, 131] on span "Search" at bounding box center [107, 132] width 53 height 7
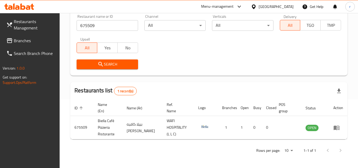
scroll to position [69, 0]
click at [21, 40] on span "Branches" at bounding box center [35, 40] width 42 height 6
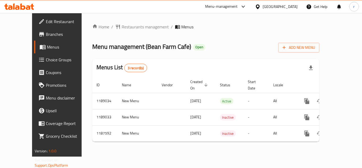
click at [131, 26] on span "Restaurants management" at bounding box center [144, 27] width 47 height 6
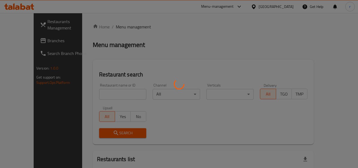
click at [102, 91] on div at bounding box center [179, 84] width 358 height 168
click at [98, 96] on div at bounding box center [179, 84] width 358 height 168
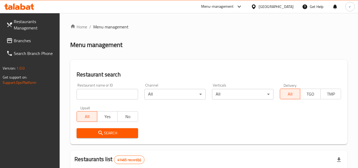
click at [99, 93] on input "search" at bounding box center [106, 94] width 61 height 11
paste input "667103"
type input "667103"
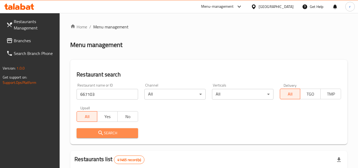
click at [105, 133] on span "Search" at bounding box center [107, 132] width 53 height 7
click at [105, 133] on div at bounding box center [179, 84] width 358 height 168
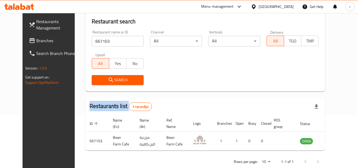
scroll to position [64, 0]
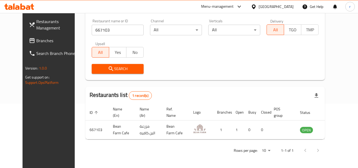
click at [270, 8] on div "[GEOGRAPHIC_DATA]" at bounding box center [275, 7] width 35 height 6
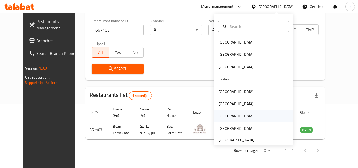
click at [226, 115] on div "Qatar" at bounding box center [235, 116] width 43 height 12
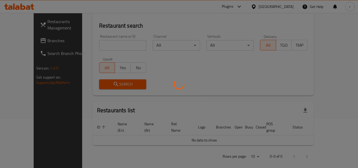
scroll to position [64, 0]
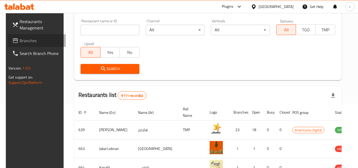
click at [20, 40] on span "Branches" at bounding box center [41, 40] width 42 height 6
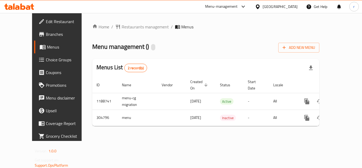
click at [127, 27] on div "Home / Restaurants management / Menus Menu management ( ) Add New Menu Menus Li…" at bounding box center [205, 77] width 227 height 106
click at [127, 27] on span "Restaurants management" at bounding box center [144, 27] width 47 height 6
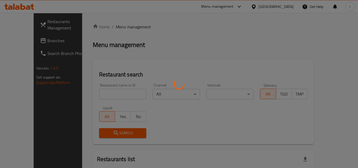
click at [112, 89] on div at bounding box center [179, 84] width 358 height 168
click at [108, 95] on div at bounding box center [179, 84] width 358 height 168
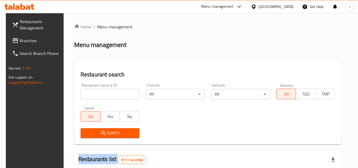
click at [108, 95] on div at bounding box center [179, 84] width 358 height 168
click at [108, 95] on input "search" at bounding box center [109, 94] width 59 height 11
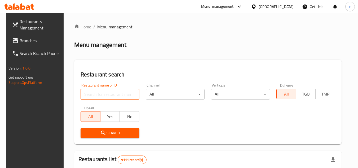
click at [108, 95] on input "search" at bounding box center [109, 94] width 59 height 11
paste input "628777"
type input "628777"
click at [109, 134] on span "Search" at bounding box center [110, 132] width 50 height 7
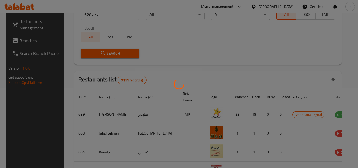
scroll to position [64, 0]
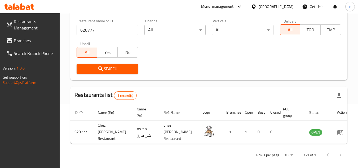
click at [24, 41] on span "Branches" at bounding box center [35, 40] width 42 height 6
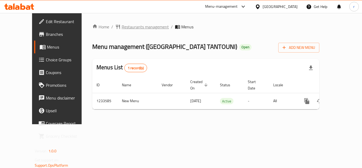
click at [123, 26] on span "Restaurants management" at bounding box center [144, 27] width 47 height 6
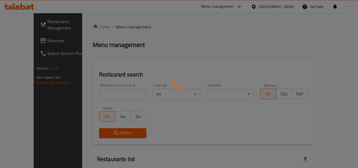
click at [112, 93] on div at bounding box center [179, 84] width 358 height 168
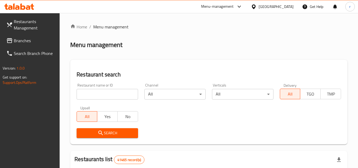
click at [112, 93] on input "search" at bounding box center [106, 94] width 61 height 11
paste input "678184"
type input "678184"
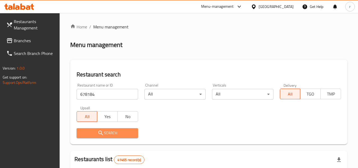
click at [109, 132] on span "Search" at bounding box center [107, 132] width 53 height 7
click at [134, 130] on button "Search" at bounding box center [106, 133] width 61 height 10
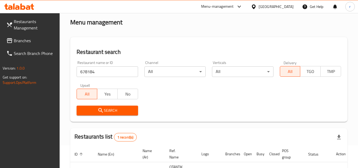
scroll to position [53, 0]
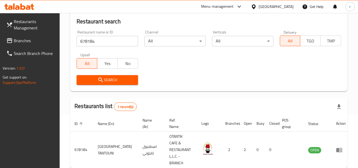
click at [36, 41] on span "Branches" at bounding box center [35, 40] width 42 height 6
drag, startPoint x: 36, startPoint y: 41, endPoint x: 136, endPoint y: 1, distance: 107.5
click at [42, 40] on span "Branches" at bounding box center [35, 40] width 42 height 6
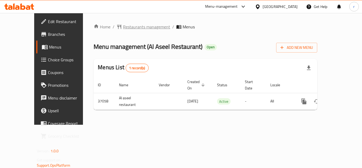
click at [127, 28] on span "Restaurants management" at bounding box center [146, 27] width 47 height 6
click at [123, 25] on span "Restaurants management" at bounding box center [146, 27] width 47 height 6
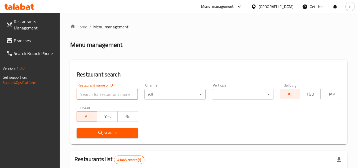
click at [98, 92] on input "search" at bounding box center [106, 94] width 61 height 11
paste input "19137"
type input "19137"
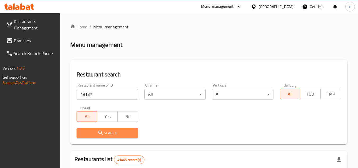
click at [97, 130] on icon "submit" at bounding box center [100, 132] width 6 height 6
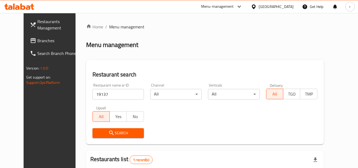
scroll to position [64, 0]
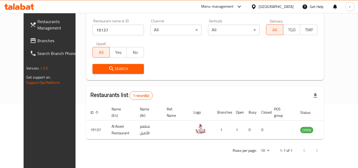
click at [252, 6] on icon at bounding box center [254, 7] width 6 height 6
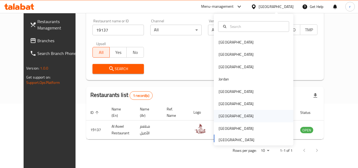
click at [219, 115] on div "[GEOGRAPHIC_DATA]" at bounding box center [235, 116] width 35 height 6
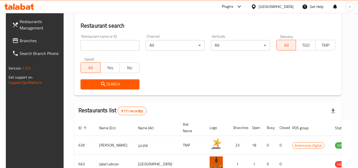
scroll to position [64, 0]
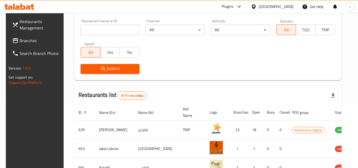
click at [24, 41] on span "Branches" at bounding box center [41, 40] width 42 height 6
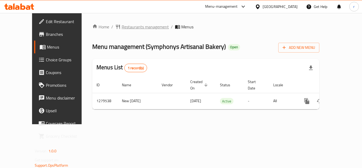
click at [124, 26] on span "Restaurants management" at bounding box center [144, 27] width 47 height 6
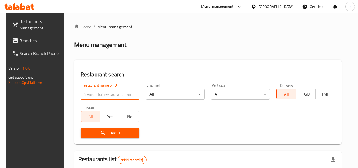
click at [107, 96] on input "search" at bounding box center [109, 94] width 59 height 11
paste input "693350"
type input "693350"
click at [104, 131] on span "Search" at bounding box center [110, 132] width 50 height 7
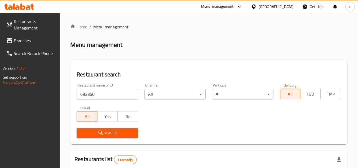
click at [255, 5] on icon at bounding box center [253, 6] width 4 height 4
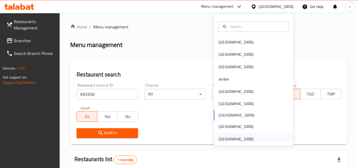
click at [218, 139] on div "[GEOGRAPHIC_DATA]" at bounding box center [235, 139] width 35 height 6
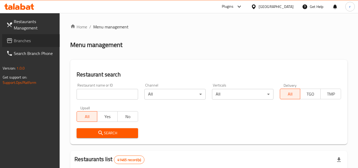
click at [20, 38] on span "Branches" at bounding box center [35, 40] width 42 height 6
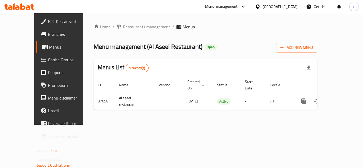
click at [126, 28] on span "Restaurants management" at bounding box center [146, 27] width 47 height 6
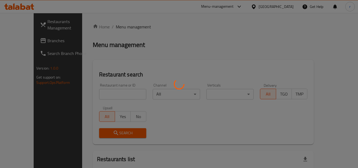
click at [112, 92] on div at bounding box center [179, 84] width 358 height 168
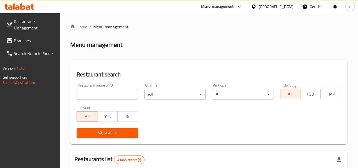
click at [112, 92] on input "search" at bounding box center [106, 94] width 61 height 11
paste input "19137"
type input "19137"
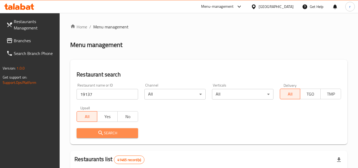
click at [106, 134] on span "Search" at bounding box center [107, 132] width 53 height 7
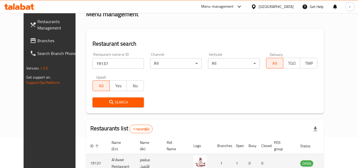
scroll to position [53, 0]
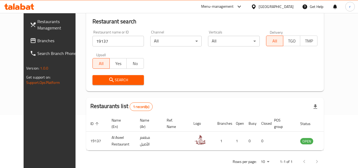
click at [37, 42] on span "Branches" at bounding box center [58, 40] width 42 height 6
drag, startPoint x: 23, startPoint y: 42, endPoint x: 89, endPoint y: 9, distance: 73.7
click at [37, 41] on span "Branches" at bounding box center [58, 40] width 42 height 6
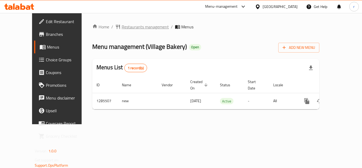
click at [125, 28] on span "Restaurants management" at bounding box center [144, 27] width 47 height 6
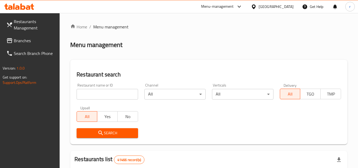
click at [100, 89] on div at bounding box center [179, 84] width 358 height 168
click at [99, 91] on input "search" at bounding box center [106, 94] width 61 height 11
paste input "695980"
type input "695980"
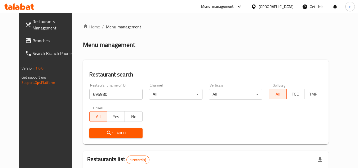
click at [33, 42] on span "Branches" at bounding box center [54, 40] width 42 height 6
drag, startPoint x: 25, startPoint y: 42, endPoint x: 133, endPoint y: 0, distance: 115.6
click at [33, 41] on span "Branches" at bounding box center [54, 40] width 42 height 6
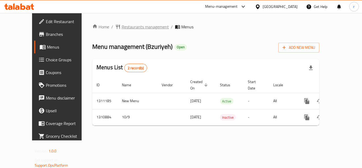
click at [121, 29] on span "Restaurants management" at bounding box center [144, 27] width 47 height 6
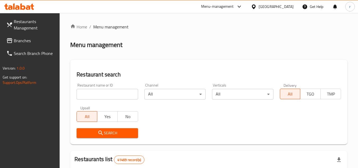
click at [106, 95] on input "search" at bounding box center [106, 94] width 61 height 11
paste input "705650"
type input "705650"
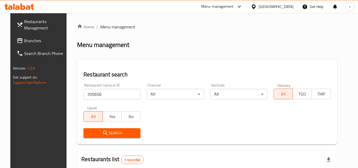
click at [24, 41] on span "Branches" at bounding box center [45, 40] width 42 height 6
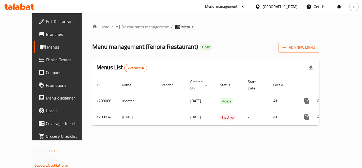
click at [121, 24] on span "Restaurants management" at bounding box center [144, 27] width 47 height 6
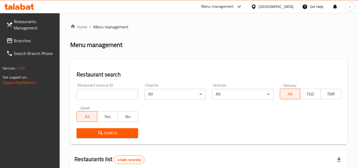
click at [93, 94] on input "search" at bounding box center [106, 94] width 61 height 11
paste input "697440"
type input "697440"
click at [110, 133] on span "Search" at bounding box center [107, 132] width 53 height 7
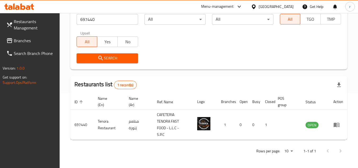
scroll to position [75, 0]
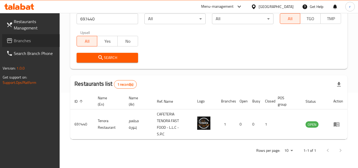
click at [13, 39] on span at bounding box center [9, 40] width 7 height 6
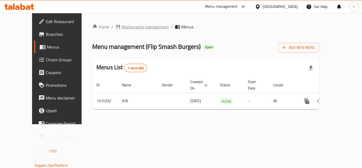
click at [128, 27] on span "Restaurants management" at bounding box center [144, 27] width 47 height 6
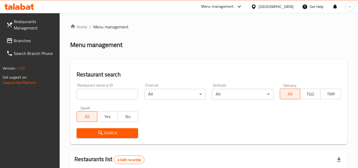
click at [107, 95] on input "search" at bounding box center [106, 94] width 61 height 11
paste input "705408"
type input "705408"
click at [100, 129] on icon "submit" at bounding box center [100, 132] width 6 height 6
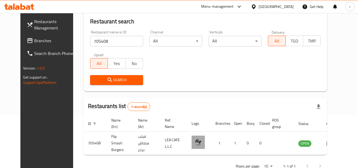
scroll to position [64, 0]
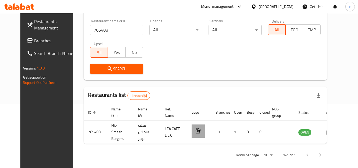
click at [277, 9] on div "[GEOGRAPHIC_DATA]" at bounding box center [275, 7] width 35 height 6
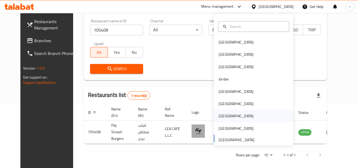
click at [220, 110] on div "[GEOGRAPHIC_DATA]" at bounding box center [235, 116] width 43 height 12
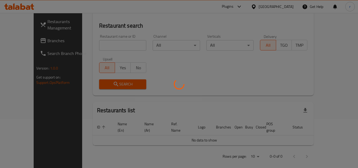
scroll to position [64, 0]
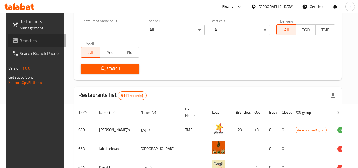
click at [13, 40] on icon at bounding box center [15, 40] width 5 height 5
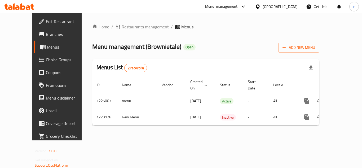
click at [127, 25] on span "Restaurants management" at bounding box center [144, 27] width 47 height 6
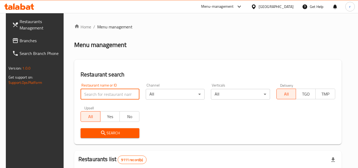
click at [105, 93] on input "search" at bounding box center [109, 94] width 59 height 11
paste input "674700"
type input "674700"
click at [108, 133] on span "Search" at bounding box center [110, 132] width 50 height 7
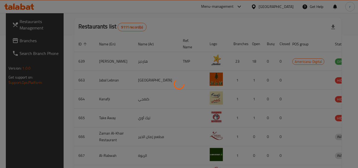
scroll to position [69, 0]
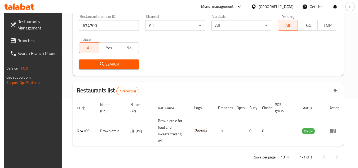
click at [287, 9] on div "Qatar" at bounding box center [275, 7] width 35 height 6
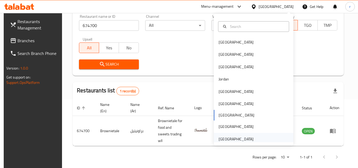
click at [232, 136] on div "[GEOGRAPHIC_DATA]" at bounding box center [235, 139] width 35 height 6
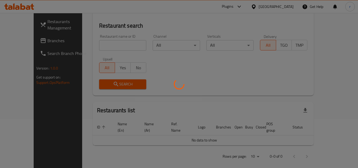
scroll to position [69, 0]
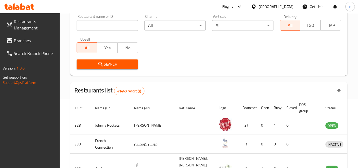
drag, startPoint x: 20, startPoint y: 40, endPoint x: 24, endPoint y: 40, distance: 4.2
click at [20, 40] on span "Branches" at bounding box center [35, 40] width 42 height 6
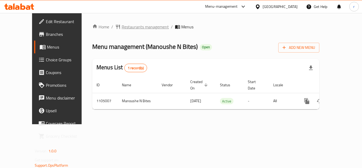
click at [121, 25] on span "Restaurants management" at bounding box center [144, 27] width 47 height 6
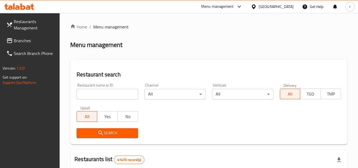
click at [95, 95] on div at bounding box center [179, 84] width 358 height 168
click at [95, 95] on input "search" at bounding box center [106, 94] width 61 height 11
paste input "665351"
type input "665351"
click at [96, 130] on span "Search" at bounding box center [107, 132] width 53 height 7
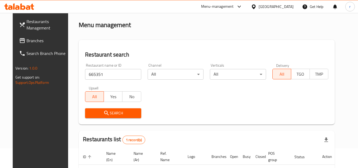
scroll to position [64, 0]
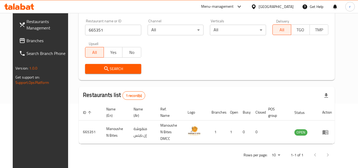
drag, startPoint x: 22, startPoint y: 42, endPoint x: 31, endPoint y: 36, distance: 10.9
click at [26, 42] on span "Branches" at bounding box center [47, 40] width 42 height 6
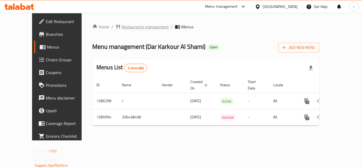
click at [122, 28] on span "Restaurants management" at bounding box center [144, 27] width 47 height 6
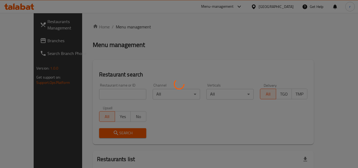
click at [103, 96] on div at bounding box center [179, 84] width 358 height 168
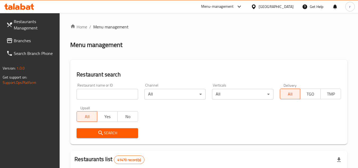
click at [103, 96] on input "search" at bounding box center [106, 94] width 61 height 11
paste input "696078"
type input "696078"
drag, startPoint x: 115, startPoint y: 132, endPoint x: 132, endPoint y: 105, distance: 32.5
click at [116, 132] on span "Search" at bounding box center [107, 132] width 53 height 7
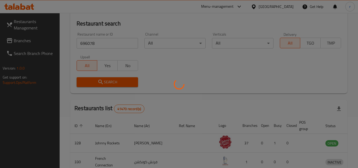
scroll to position [53, 0]
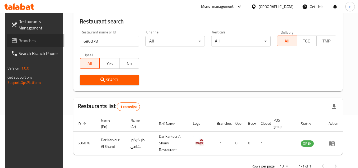
click at [28, 41] on span "Branches" at bounding box center [40, 40] width 42 height 6
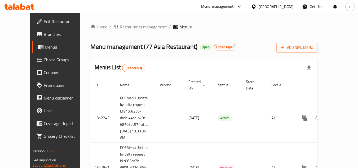
click at [122, 25] on span "Restaurants management" at bounding box center [143, 27] width 47 height 6
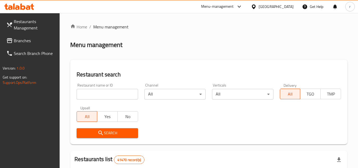
click at [104, 94] on input "search" at bounding box center [106, 94] width 61 height 11
paste input "664075"
type input "664075"
click at [102, 133] on icon "submit" at bounding box center [100, 132] width 6 height 6
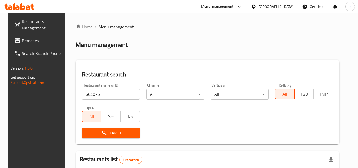
scroll to position [64, 0]
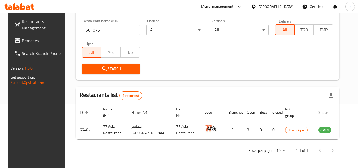
drag, startPoint x: 4, startPoint y: 35, endPoint x: 8, endPoint y: 37, distance: 4.6
click at [10, 35] on link "Branches" at bounding box center [39, 40] width 58 height 13
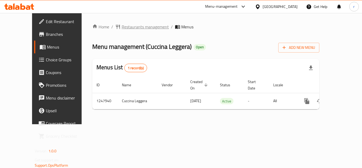
click at [124, 28] on span "Restaurants management" at bounding box center [144, 27] width 47 height 6
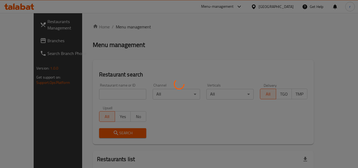
click at [108, 89] on div at bounding box center [179, 84] width 358 height 168
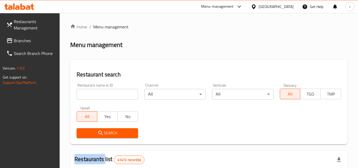
click at [107, 91] on input "search" at bounding box center [106, 94] width 61 height 11
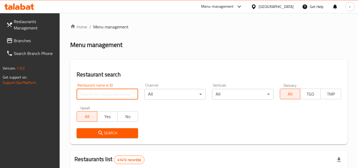
paste input "683100"
type input "683100"
click at [109, 130] on span "Search" at bounding box center [107, 132] width 53 height 7
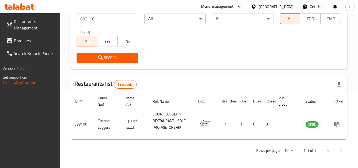
scroll to position [75, 0]
click at [262, 8] on div "[GEOGRAPHIC_DATA]" at bounding box center [275, 7] width 35 height 6
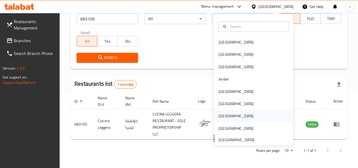
click at [222, 116] on div "Qatar" at bounding box center [235, 116] width 35 height 6
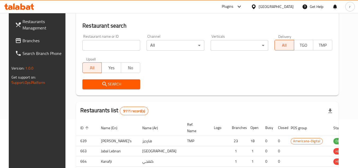
scroll to position [75, 0]
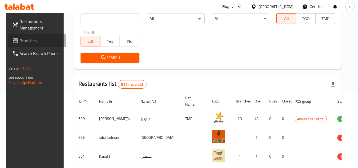
click at [29, 42] on span "Branches" at bounding box center [41, 40] width 42 height 6
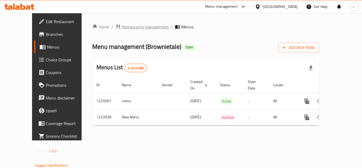
click at [121, 29] on span "Restaurants management" at bounding box center [144, 27] width 47 height 6
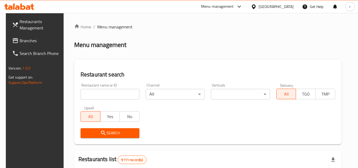
click at [93, 94] on input "search" at bounding box center [109, 94] width 59 height 11
paste input "674700"
type input "674700"
click at [101, 130] on icon "submit" at bounding box center [103, 132] width 6 height 6
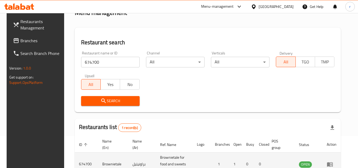
scroll to position [69, 0]
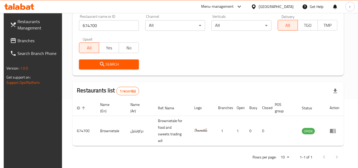
click at [256, 7] on icon at bounding box center [254, 7] width 6 height 6
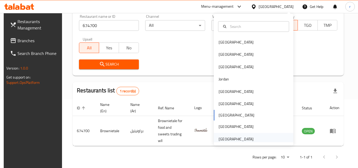
click at [233, 136] on div "[GEOGRAPHIC_DATA]" at bounding box center [235, 139] width 35 height 6
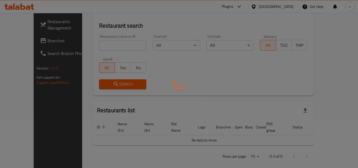
scroll to position [69, 0]
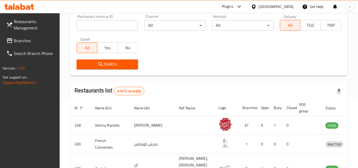
click at [27, 40] on span "Branches" at bounding box center [35, 40] width 42 height 6
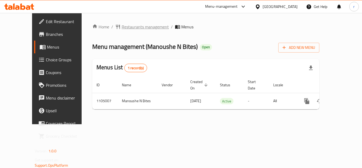
click at [130, 25] on span "Restaurants management" at bounding box center [144, 27] width 47 height 6
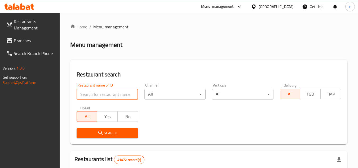
click at [111, 92] on input "search" at bounding box center [106, 94] width 61 height 11
paste input "665351"
type input "665351"
click at [101, 131] on icon "submit" at bounding box center [100, 132] width 4 height 4
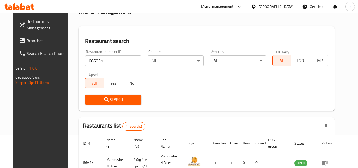
scroll to position [64, 0]
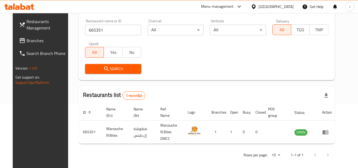
click at [30, 40] on span "Branches" at bounding box center [47, 40] width 42 height 6
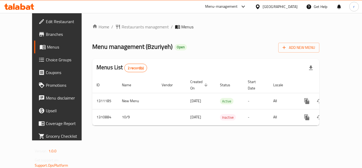
click at [121, 30] on span "Restaurants management" at bounding box center [144, 27] width 47 height 6
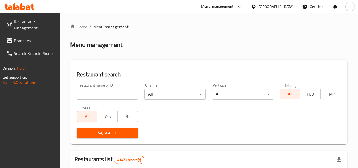
click at [101, 97] on div at bounding box center [179, 84] width 358 height 168
click at [101, 97] on input "search" at bounding box center [106, 94] width 61 height 11
paste input "705650"
type input "705650"
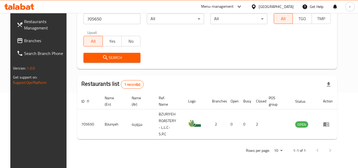
scroll to position [69, 0]
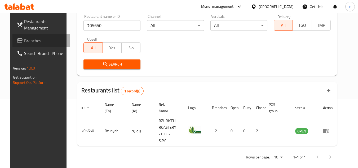
click at [24, 41] on span "Branches" at bounding box center [45, 40] width 42 height 6
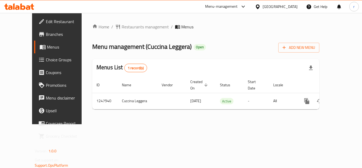
click at [121, 25] on span "Restaurants management" at bounding box center [144, 27] width 47 height 6
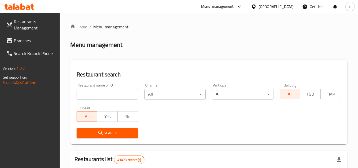
click at [98, 91] on div at bounding box center [179, 84] width 358 height 168
click at [98, 91] on input "search" at bounding box center [106, 94] width 61 height 11
paste input "683100"
type input "683100"
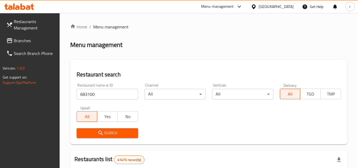
click at [104, 136] on span "Search" at bounding box center [107, 132] width 53 height 7
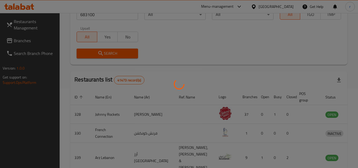
scroll to position [75, 0]
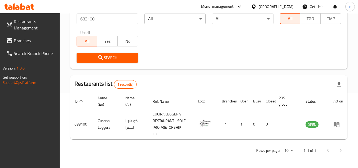
click at [25, 39] on span "Branches" at bounding box center [35, 40] width 42 height 6
drag, startPoint x: 25, startPoint y: 39, endPoint x: 149, endPoint y: 32, distance: 124.9
click at [43, 40] on span "Branches" at bounding box center [35, 40] width 42 height 6
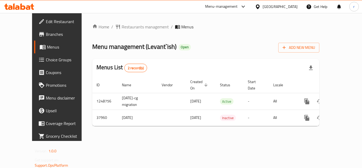
click at [121, 26] on span "Restaurants management" at bounding box center [144, 27] width 47 height 6
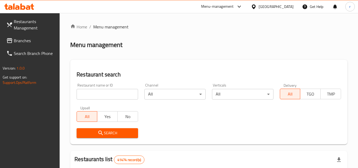
click at [107, 92] on div at bounding box center [179, 84] width 358 height 168
click at [107, 92] on input "search" at bounding box center [106, 94] width 61 height 11
paste input "19734"
type input "19734"
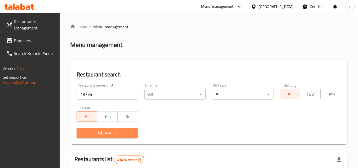
click at [111, 131] on span "Search" at bounding box center [107, 132] width 53 height 7
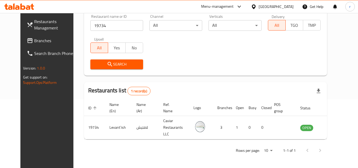
scroll to position [64, 0]
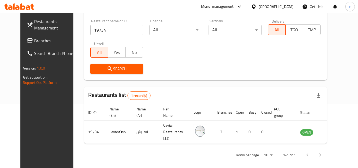
click at [253, 5] on icon at bounding box center [253, 6] width 4 height 4
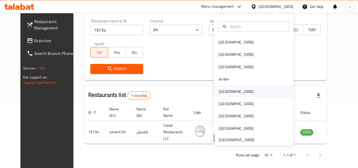
click at [223, 89] on div "[GEOGRAPHIC_DATA]" at bounding box center [235, 91] width 35 height 6
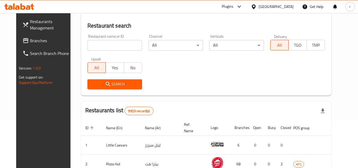
scroll to position [64, 0]
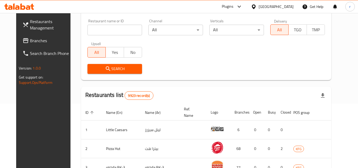
click at [30, 44] on span "Branches" at bounding box center [51, 40] width 42 height 6
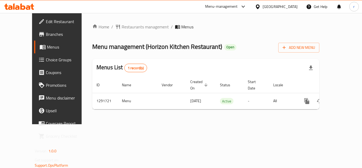
click at [121, 28] on span "Restaurants management" at bounding box center [144, 27] width 47 height 6
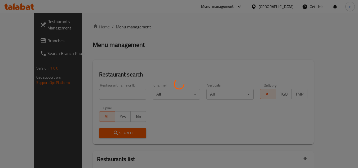
click at [100, 86] on div at bounding box center [179, 84] width 358 height 168
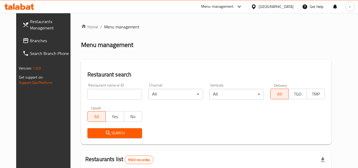
click at [99, 89] on input "search" at bounding box center [114, 94] width 55 height 11
paste input "698754"
type input "698754"
click at [106, 132] on span "Search" at bounding box center [115, 132] width 46 height 7
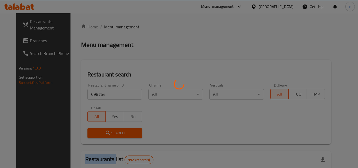
click at [106, 132] on div at bounding box center [179, 84] width 358 height 168
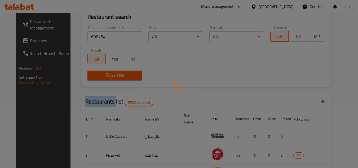
scroll to position [69, 0]
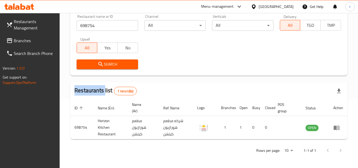
click at [256, 7] on icon at bounding box center [254, 7] width 6 height 6
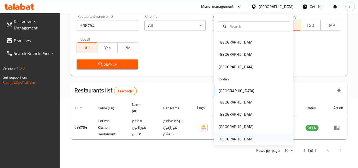
click at [244, 141] on div "[GEOGRAPHIC_DATA]" at bounding box center [235, 139] width 35 height 6
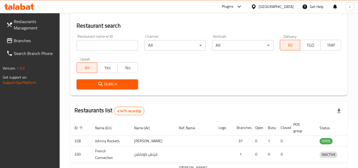
scroll to position [69, 0]
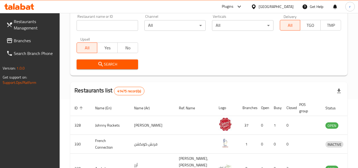
click at [28, 41] on span "Branches" at bounding box center [35, 40] width 42 height 6
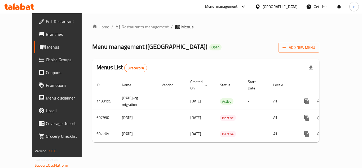
click at [121, 25] on span "Restaurants management" at bounding box center [144, 27] width 47 height 6
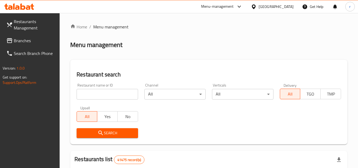
click at [105, 89] on input "search" at bounding box center [106, 94] width 61 height 11
paste input "14028"
type input "14028"
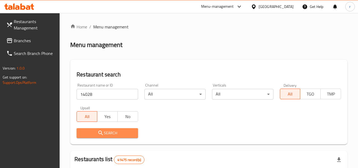
click at [103, 131] on icon "submit" at bounding box center [100, 132] width 6 height 6
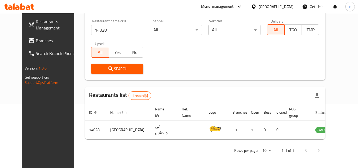
scroll to position [64, 0]
click at [36, 44] on span "Branches" at bounding box center [57, 40] width 42 height 6
drag, startPoint x: 20, startPoint y: 44, endPoint x: 102, endPoint y: 3, distance: 91.4
click at [36, 43] on span "Branches" at bounding box center [57, 40] width 42 height 6
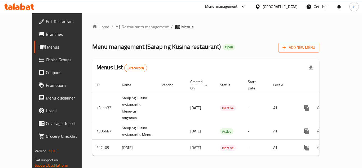
click at [123, 27] on span "Restaurants management" at bounding box center [144, 27] width 47 height 6
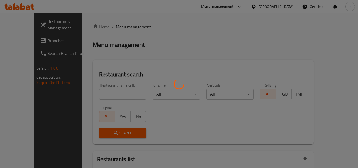
click at [104, 92] on div at bounding box center [179, 84] width 358 height 168
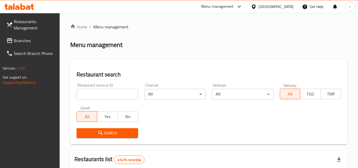
click at [103, 92] on input "search" at bounding box center [106, 94] width 61 height 11
paste input "627400"
type input "627400"
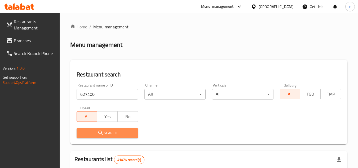
click at [88, 129] on button "Search" at bounding box center [106, 133] width 61 height 10
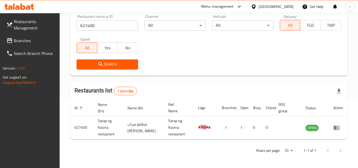
scroll to position [69, 0]
drag, startPoint x: 17, startPoint y: 43, endPoint x: 25, endPoint y: 42, distance: 8.8
click at [17, 43] on span "Branches" at bounding box center [35, 40] width 42 height 6
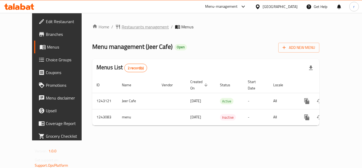
click at [121, 25] on span "Restaurants management" at bounding box center [144, 27] width 47 height 6
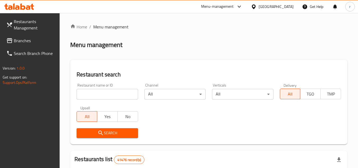
click at [100, 93] on input "search" at bounding box center [106, 94] width 61 height 11
paste input "681444"
type input "681444"
click at [101, 129] on button "Search" at bounding box center [106, 133] width 61 height 10
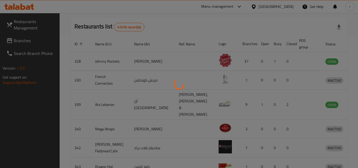
scroll to position [64, 0]
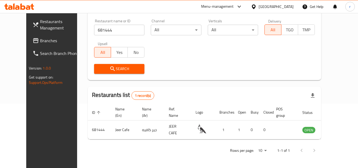
click at [40, 42] on span "Branches" at bounding box center [61, 40] width 42 height 6
drag, startPoint x: 17, startPoint y: 42, endPoint x: 81, endPoint y: 14, distance: 70.2
click at [40, 42] on span "Branches" at bounding box center [61, 40] width 42 height 6
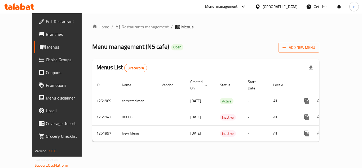
click at [121, 26] on span "Restaurants management" at bounding box center [144, 27] width 47 height 6
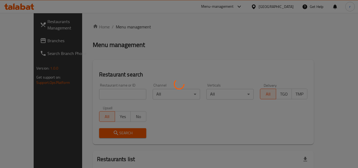
click at [101, 89] on div at bounding box center [179, 84] width 358 height 168
click at [100, 91] on div at bounding box center [179, 84] width 358 height 168
drag, startPoint x: 100, startPoint y: 91, endPoint x: 100, endPoint y: 94, distance: 2.8
click at [100, 94] on div at bounding box center [179, 84] width 358 height 168
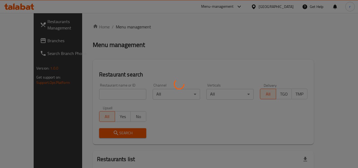
click at [98, 95] on div at bounding box center [179, 84] width 358 height 168
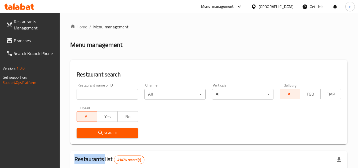
click at [98, 95] on div at bounding box center [179, 84] width 358 height 168
click at [98, 95] on input "search" at bounding box center [106, 94] width 61 height 11
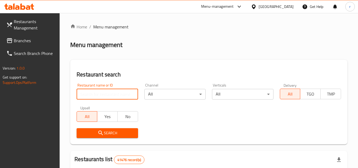
paste input "685350"
type input "685350"
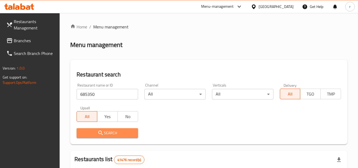
click at [94, 129] on span "Search" at bounding box center [107, 132] width 53 height 7
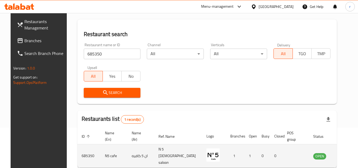
scroll to position [64, 0]
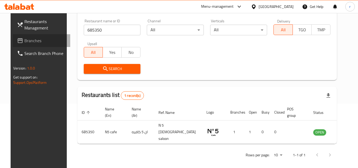
click at [24, 41] on span "Branches" at bounding box center [45, 40] width 42 height 6
drag, startPoint x: 18, startPoint y: 41, endPoint x: 59, endPoint y: 30, distance: 42.5
click at [24, 41] on span "Branches" at bounding box center [45, 40] width 42 height 6
click at [24, 39] on span "Branches" at bounding box center [45, 40] width 42 height 6
drag, startPoint x: 17, startPoint y: 39, endPoint x: 33, endPoint y: 36, distance: 15.6
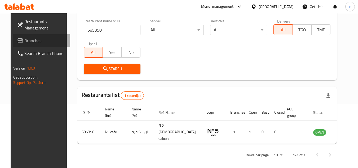
click at [24, 38] on span "Branches" at bounding box center [45, 40] width 42 height 6
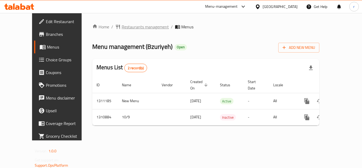
click at [128, 26] on span "Restaurants management" at bounding box center [144, 27] width 47 height 6
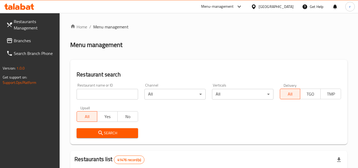
click at [116, 92] on div at bounding box center [179, 84] width 358 height 168
click at [116, 92] on input "search" at bounding box center [106, 94] width 61 height 11
paste input "705650"
type input "705650"
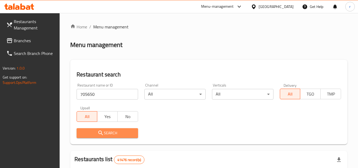
click at [102, 134] on icon "submit" at bounding box center [100, 132] width 4 height 4
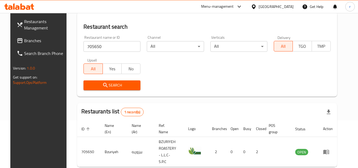
scroll to position [69, 0]
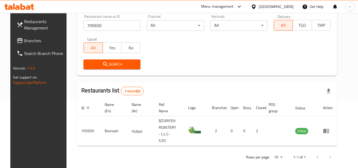
click at [24, 42] on span "Branches" at bounding box center [45, 40] width 42 height 6
click at [27, 40] on span "Branches" at bounding box center [45, 40] width 42 height 6
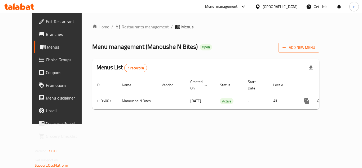
click at [121, 29] on span "Restaurants management" at bounding box center [144, 27] width 47 height 6
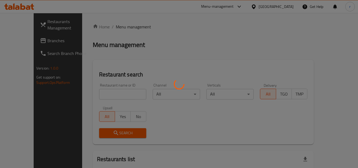
click at [112, 87] on div at bounding box center [179, 84] width 358 height 168
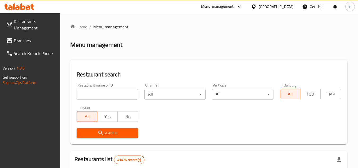
click at [109, 91] on input "search" at bounding box center [106, 94] width 61 height 11
paste input "665351"
type input "665351"
click at [107, 130] on span "Search" at bounding box center [107, 132] width 53 height 7
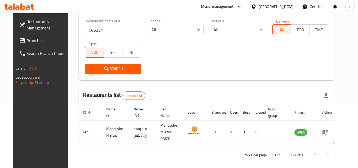
scroll to position [38, 0]
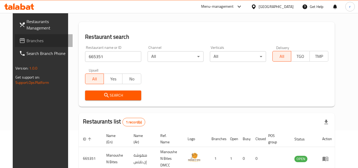
click at [26, 41] on span "Branches" at bounding box center [47, 40] width 42 height 6
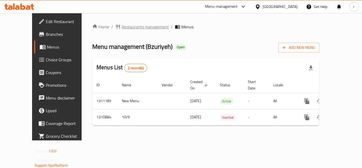
click at [135, 27] on span "Restaurants management" at bounding box center [144, 27] width 47 height 6
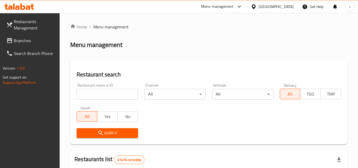
click at [103, 89] on div at bounding box center [179, 84] width 358 height 168
click at [98, 93] on input "search" at bounding box center [106, 94] width 61 height 11
paste input "705650"
type input "705650"
click at [109, 133] on span "Search" at bounding box center [107, 132] width 53 height 7
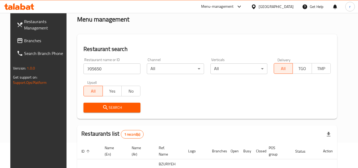
scroll to position [42, 0]
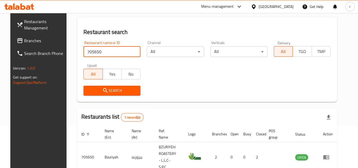
click at [104, 53] on input "705650" at bounding box center [111, 51] width 57 height 11
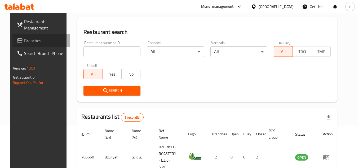
click at [24, 38] on span "Branches" at bounding box center [45, 40] width 42 height 6
click at [25, 39] on span "Branches" at bounding box center [45, 40] width 42 height 6
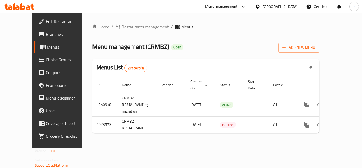
click at [121, 25] on span "Restaurants management" at bounding box center [144, 27] width 47 height 6
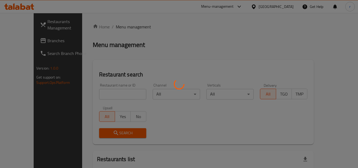
click at [100, 89] on div at bounding box center [179, 84] width 358 height 168
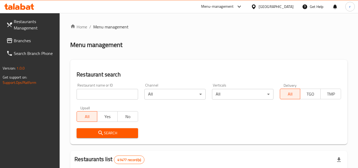
click at [101, 90] on input "search" at bounding box center [106, 94] width 61 height 11
paste input "661007"
type input "661007"
click at [112, 129] on span "Search" at bounding box center [107, 132] width 53 height 7
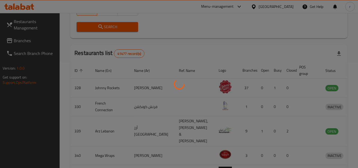
scroll to position [69, 0]
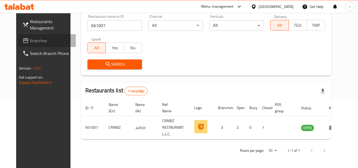
click at [30, 40] on span "Branches" at bounding box center [51, 40] width 42 height 6
drag, startPoint x: 19, startPoint y: 40, endPoint x: 39, endPoint y: 39, distance: 20.4
click at [30, 40] on span "Branches" at bounding box center [51, 40] width 42 height 6
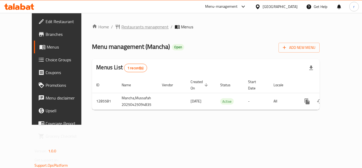
click at [121, 26] on span "Restaurants management" at bounding box center [144, 27] width 47 height 6
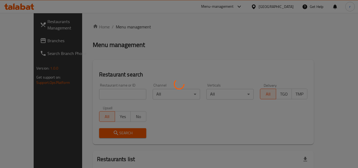
click at [106, 94] on div at bounding box center [179, 84] width 358 height 168
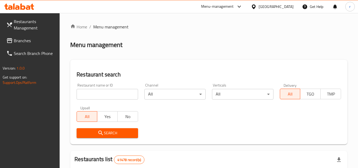
click at [106, 94] on input "search" at bounding box center [106, 94] width 61 height 11
paste input "696032"
type input "696032"
click at [108, 135] on span "Search" at bounding box center [107, 132] width 53 height 7
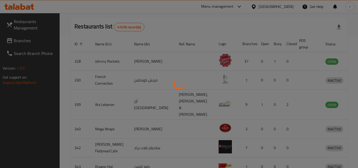
scroll to position [64, 0]
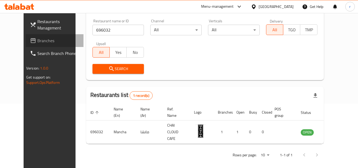
click at [37, 41] on span "Branches" at bounding box center [58, 40] width 42 height 6
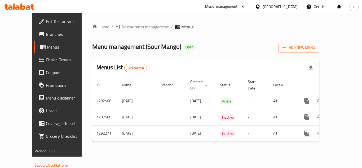
click at [127, 26] on span "Restaurants management" at bounding box center [144, 27] width 47 height 6
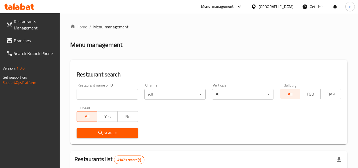
click at [104, 93] on div at bounding box center [179, 84] width 358 height 168
click at [104, 93] on input "search" at bounding box center [106, 94] width 61 height 11
paste input "699056"
type input "699056"
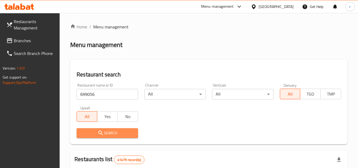
click at [107, 132] on span "Search" at bounding box center [107, 132] width 53 height 7
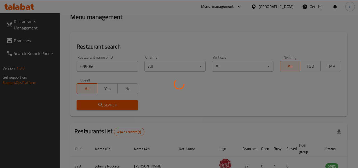
scroll to position [53, 0]
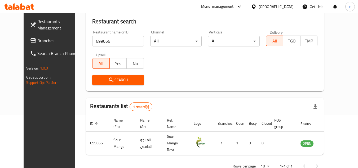
click at [291, 8] on div "[GEOGRAPHIC_DATA]" at bounding box center [275, 7] width 35 height 6
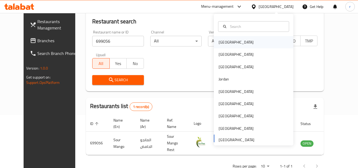
click at [221, 42] on div "[GEOGRAPHIC_DATA]" at bounding box center [235, 42] width 35 height 6
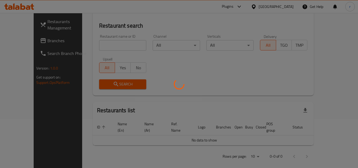
scroll to position [53, 0]
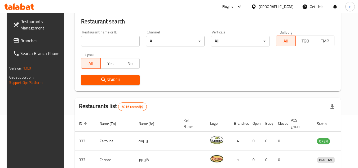
click at [22, 43] on span "Branches" at bounding box center [41, 40] width 42 height 6
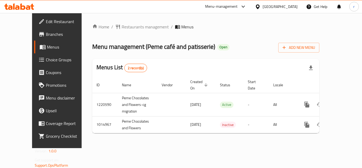
click at [121, 25] on span "Restaurants management" at bounding box center [144, 27] width 47 height 6
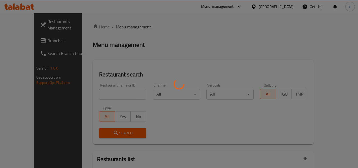
click at [106, 92] on div at bounding box center [179, 84] width 358 height 168
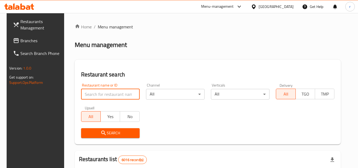
click at [106, 92] on input "search" at bounding box center [110, 94] width 58 height 11
paste input "660819"
type input "660819"
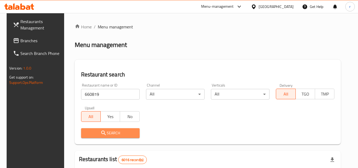
click at [118, 135] on span "Search" at bounding box center [110, 132] width 50 height 7
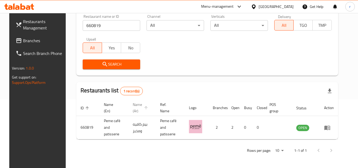
scroll to position [64, 0]
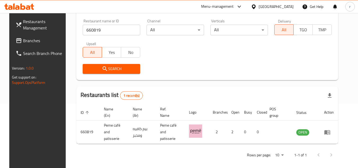
click at [24, 42] on span "Branches" at bounding box center [44, 40] width 42 height 6
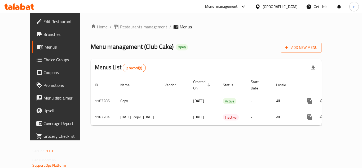
click at [129, 25] on span "Restaurants management" at bounding box center [143, 27] width 47 height 6
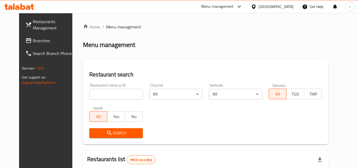
click at [109, 93] on div at bounding box center [179, 84] width 358 height 168
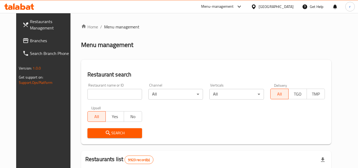
click at [109, 93] on input "search" at bounding box center [114, 94] width 55 height 11
paste input "666318"
type input "666318"
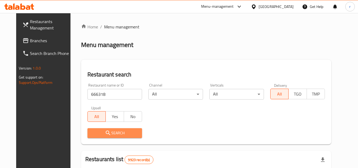
click at [109, 132] on span "Search" at bounding box center [115, 132] width 46 height 7
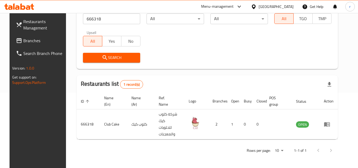
scroll to position [64, 0]
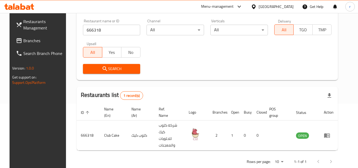
click at [278, 2] on div "[GEOGRAPHIC_DATA]" at bounding box center [271, 6] width 51 height 13
drag, startPoint x: 278, startPoint y: 6, endPoint x: 278, endPoint y: 10, distance: 3.5
click at [258, 10] on div at bounding box center [255, 7] width 8 height 6
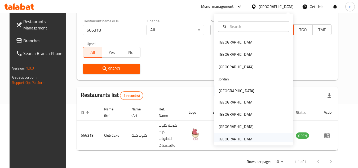
click at [243, 136] on div "[GEOGRAPHIC_DATA]" at bounding box center [235, 139] width 35 height 6
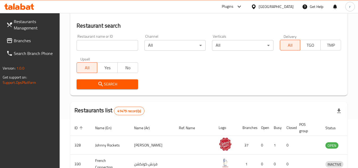
scroll to position [64, 0]
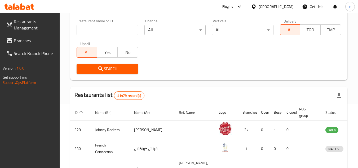
drag, startPoint x: 26, startPoint y: 42, endPoint x: 34, endPoint y: 39, distance: 9.0
click at [26, 42] on span "Branches" at bounding box center [35, 40] width 42 height 6
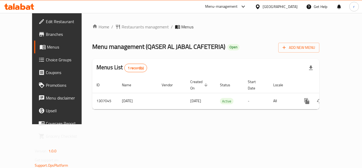
click at [121, 25] on span "Restaurants management" at bounding box center [144, 27] width 47 height 6
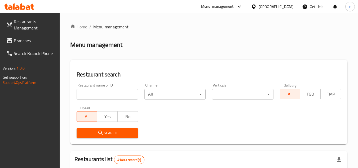
click at [106, 93] on input "search" at bounding box center [106, 94] width 61 height 11
paste input "704122"
type input "704122"
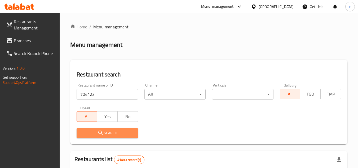
drag, startPoint x: 106, startPoint y: 130, endPoint x: 128, endPoint y: 97, distance: 39.2
click at [107, 130] on span "Search" at bounding box center [107, 132] width 53 height 7
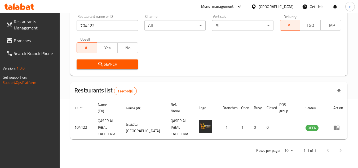
scroll to position [69, 0]
click at [26, 41] on span "Branches" at bounding box center [35, 40] width 42 height 6
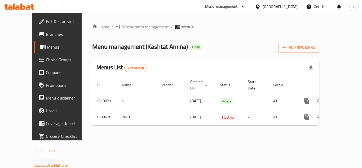
click at [125, 27] on span "Restaurants management" at bounding box center [144, 27] width 47 height 6
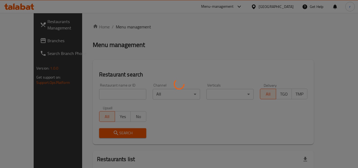
click at [110, 93] on div at bounding box center [179, 84] width 358 height 168
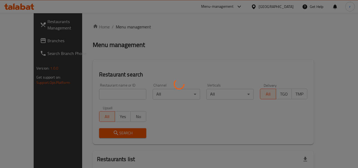
click at [103, 89] on div at bounding box center [179, 84] width 358 height 168
click at [101, 91] on div at bounding box center [179, 84] width 358 height 168
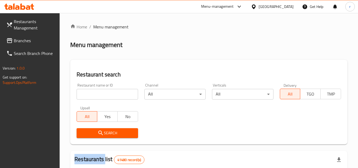
click at [101, 91] on input "search" at bounding box center [106, 94] width 61 height 11
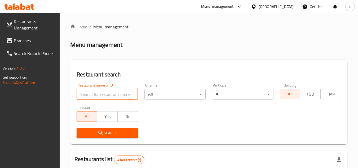
paste input "704963"
type input "704963"
click at [112, 132] on span "Search" at bounding box center [107, 132] width 53 height 7
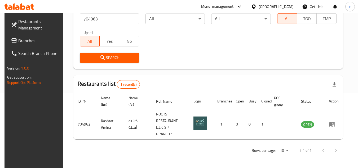
scroll to position [69, 0]
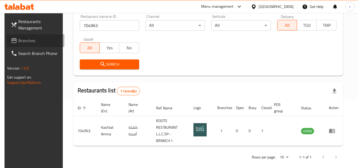
click at [24, 38] on span "Branches" at bounding box center [39, 40] width 42 height 6
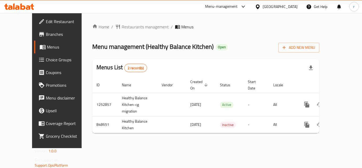
click at [121, 27] on span "Restaurants management" at bounding box center [144, 27] width 47 height 6
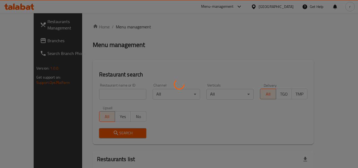
click at [95, 90] on div at bounding box center [179, 84] width 358 height 168
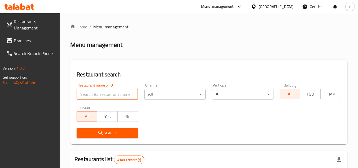
click at [95, 92] on input "search" at bounding box center [106, 94] width 61 height 11
paste input "656373"
type input "656373"
drag, startPoint x: 93, startPoint y: 130, endPoint x: 111, endPoint y: 99, distance: 35.5
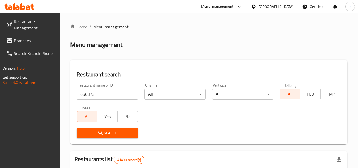
click at [94, 129] on span "Search" at bounding box center [107, 132] width 53 height 7
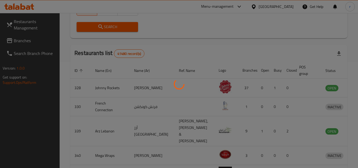
scroll to position [69, 0]
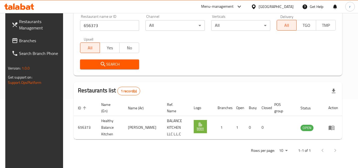
drag, startPoint x: 268, startPoint y: 3, endPoint x: 267, endPoint y: 8, distance: 4.3
click at [267, 7] on div "[GEOGRAPHIC_DATA]" at bounding box center [275, 7] width 35 height 6
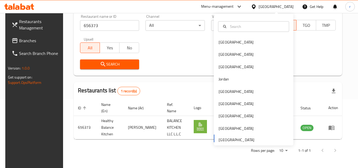
click at [267, 8] on div "[GEOGRAPHIC_DATA]" at bounding box center [275, 7] width 35 height 6
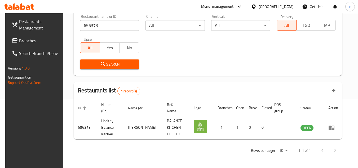
click at [269, 8] on div "[GEOGRAPHIC_DATA]" at bounding box center [275, 7] width 35 height 6
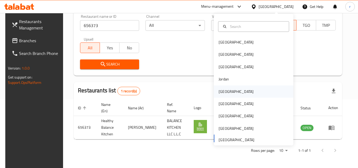
click at [221, 95] on div "Kuwait" at bounding box center [235, 91] width 43 height 12
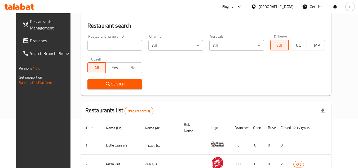
scroll to position [69, 0]
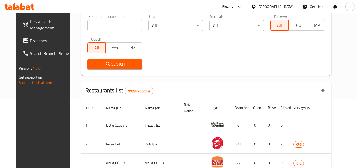
click at [30, 43] on span "Branches" at bounding box center [51, 40] width 42 height 6
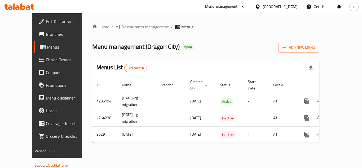
click at [121, 27] on span "Restaurants management" at bounding box center [144, 27] width 47 height 6
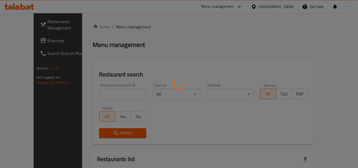
click at [100, 96] on div at bounding box center [179, 84] width 358 height 168
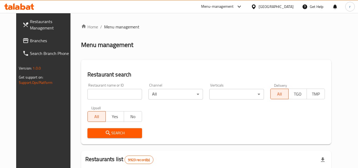
click at [101, 95] on input "search" at bounding box center [114, 94] width 55 height 11
paste input "2012"
type input "2012"
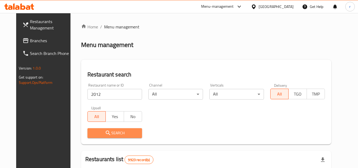
click at [113, 130] on span "Search" at bounding box center [115, 132] width 46 height 7
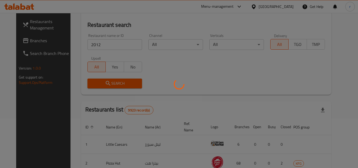
scroll to position [64, 0]
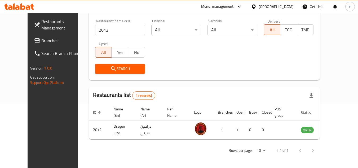
click at [258, 5] on div at bounding box center [255, 7] width 8 height 6
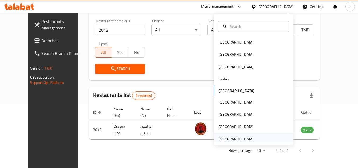
click at [225, 137] on div "United Arab Emirates" at bounding box center [235, 139] width 35 height 6
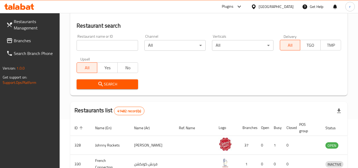
scroll to position [64, 0]
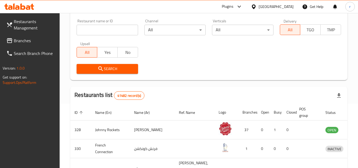
click at [19, 41] on span "Branches" at bounding box center [35, 40] width 42 height 6
drag, startPoint x: 19, startPoint y: 41, endPoint x: 130, endPoint y: 2, distance: 117.9
click at [22, 39] on span "Branches" at bounding box center [35, 40] width 42 height 6
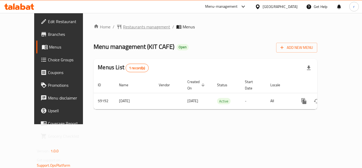
click at [123, 28] on span "Restaurants management" at bounding box center [146, 27] width 47 height 6
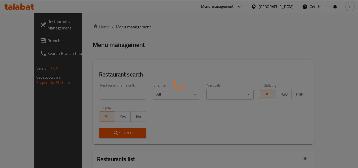
click at [115, 28] on div at bounding box center [179, 84] width 358 height 168
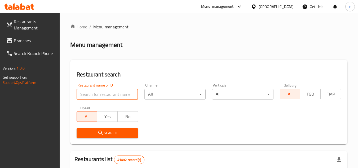
click at [92, 93] on input "search" at bounding box center [106, 94] width 61 height 11
paste input "28705"
type input "28705"
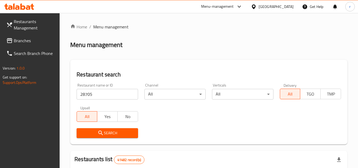
click at [97, 132] on span "Search" at bounding box center [107, 132] width 53 height 7
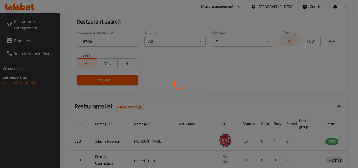
scroll to position [53, 0]
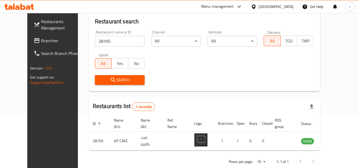
drag, startPoint x: 30, startPoint y: 40, endPoint x: 46, endPoint y: 37, distance: 15.5
click at [41, 40] on span "Branches" at bounding box center [62, 40] width 42 height 6
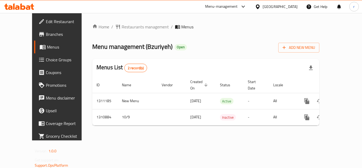
click at [121, 27] on span "Restaurants management" at bounding box center [144, 27] width 47 height 6
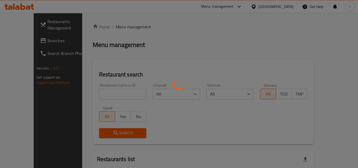
click at [107, 91] on div at bounding box center [179, 84] width 358 height 168
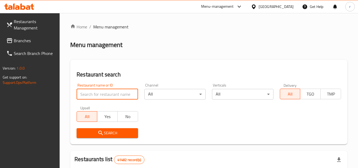
click at [105, 93] on input "search" at bounding box center [106, 94] width 61 height 11
paste input "705650"
type input "705650"
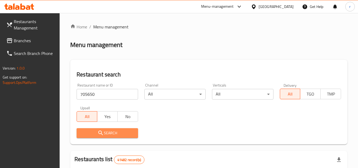
click at [108, 130] on span "Search" at bounding box center [107, 132] width 53 height 7
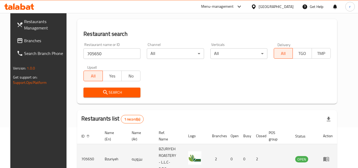
scroll to position [69, 0]
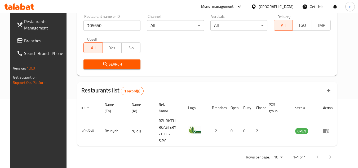
click at [284, 8] on div "[GEOGRAPHIC_DATA]" at bounding box center [275, 7] width 35 height 6
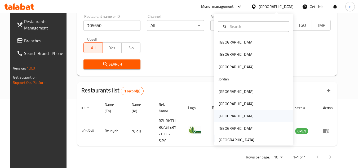
click at [231, 117] on div "[GEOGRAPHIC_DATA]" at bounding box center [253, 116] width 79 height 12
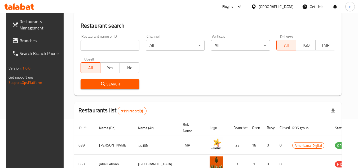
scroll to position [69, 0]
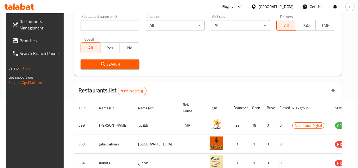
click at [20, 38] on span "Branches" at bounding box center [41, 40] width 42 height 6
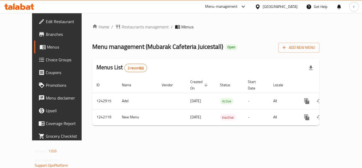
click at [121, 31] on div "Home / Restaurants management / Menus Menu management ( Mubarak Cafeteria Juice…" at bounding box center [205, 77] width 227 height 106
click at [121, 29] on span "Restaurants management" at bounding box center [144, 27] width 47 height 6
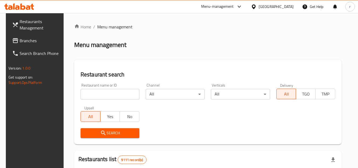
click at [107, 86] on div at bounding box center [179, 84] width 358 height 168
click at [105, 89] on input "search" at bounding box center [109, 94] width 59 height 11
paste input "681253"
type input "681253"
click at [96, 132] on span "Search" at bounding box center [110, 132] width 50 height 7
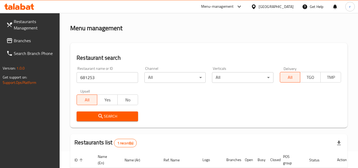
scroll to position [16, 0]
